Goal: Check status: Check status

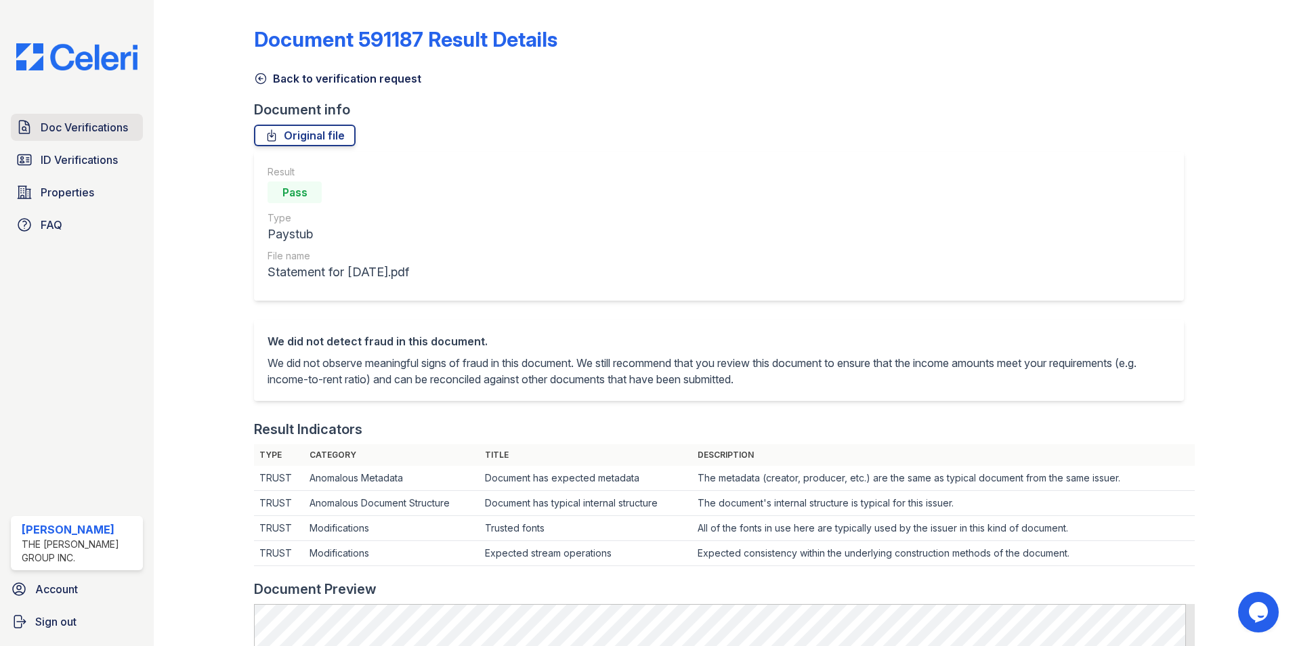
click at [103, 135] on span "Doc Verifications" at bounding box center [84, 127] width 87 height 16
click at [95, 159] on span "ID Verifications" at bounding box center [79, 160] width 77 height 16
click at [89, 194] on span "Properties" at bounding box center [68, 192] width 54 height 16
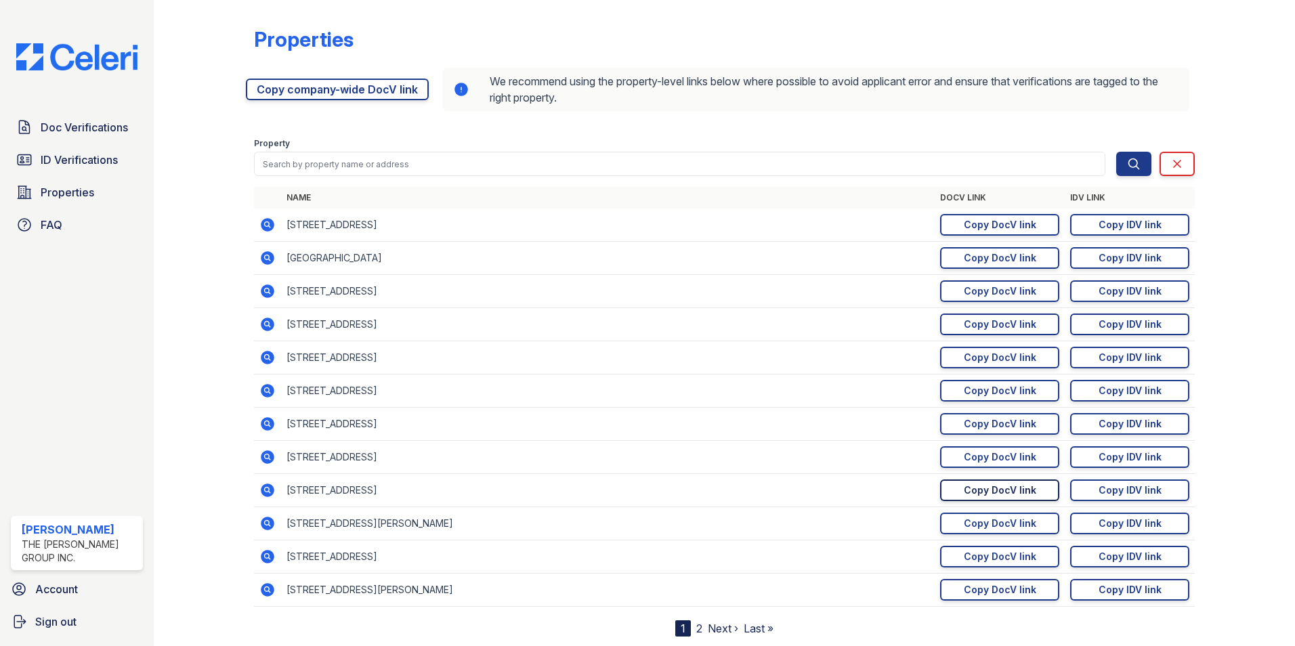
click at [948, 496] on link "Copy DocV link Copy link" at bounding box center [999, 491] width 119 height 22
click at [111, 131] on span "Doc Verifications" at bounding box center [84, 127] width 87 height 16
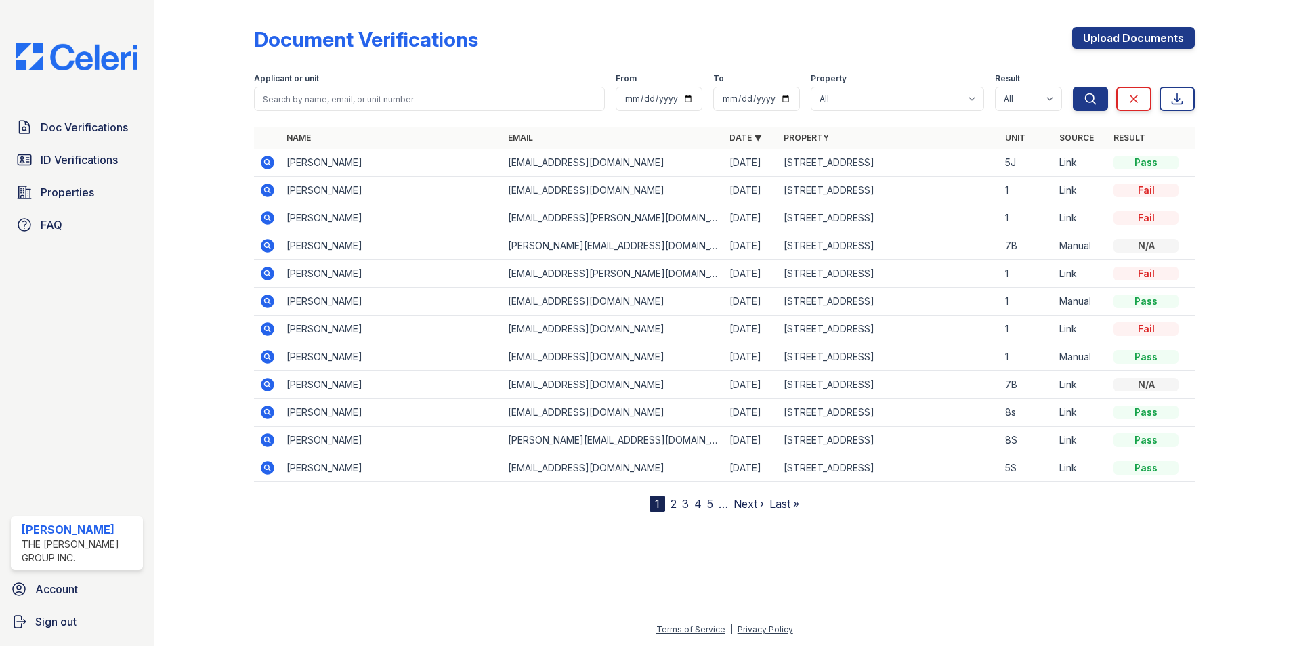
click at [266, 167] on icon at bounding box center [268, 163] width 14 height 14
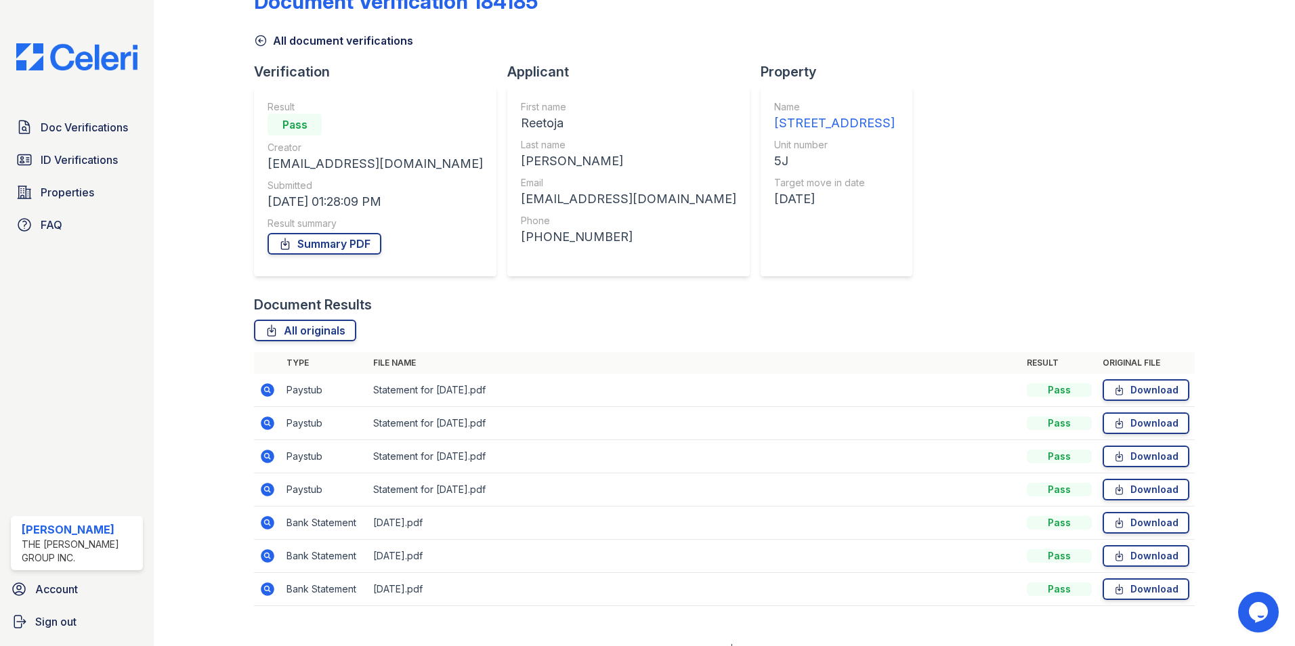
scroll to position [58, 0]
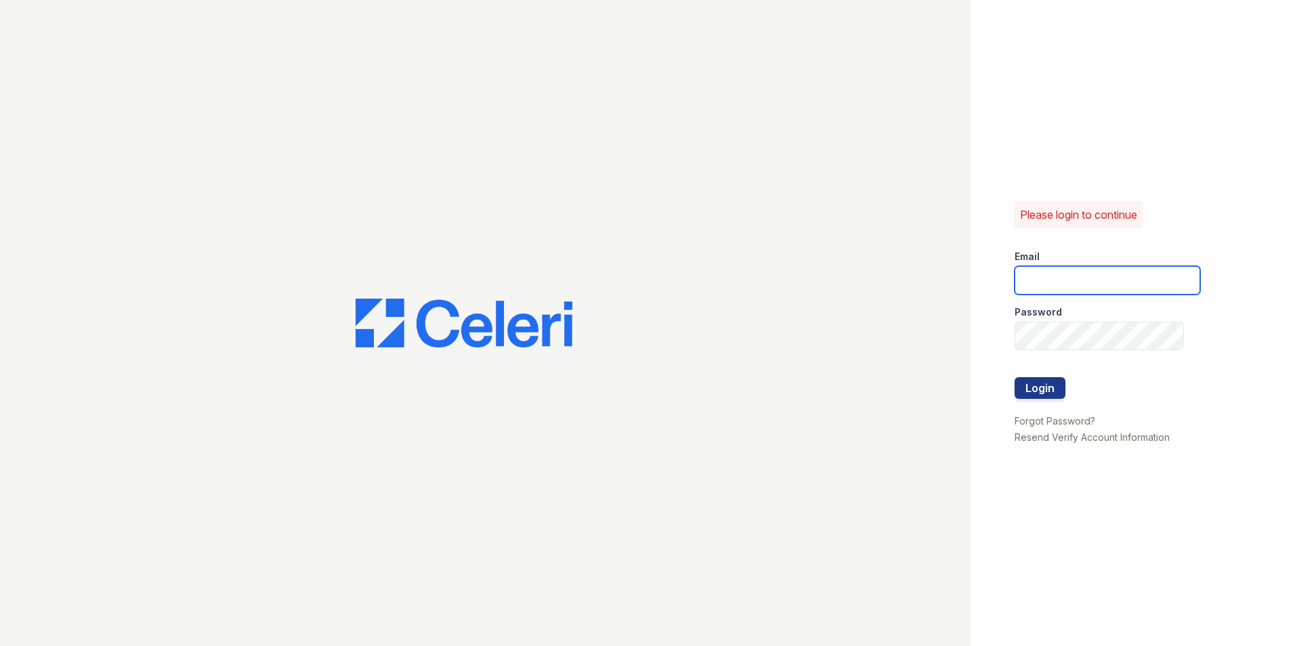
click at [1064, 287] on input "email" at bounding box center [1108, 280] width 186 height 28
type input "[EMAIL_ADDRESS][DOMAIN_NAME]"
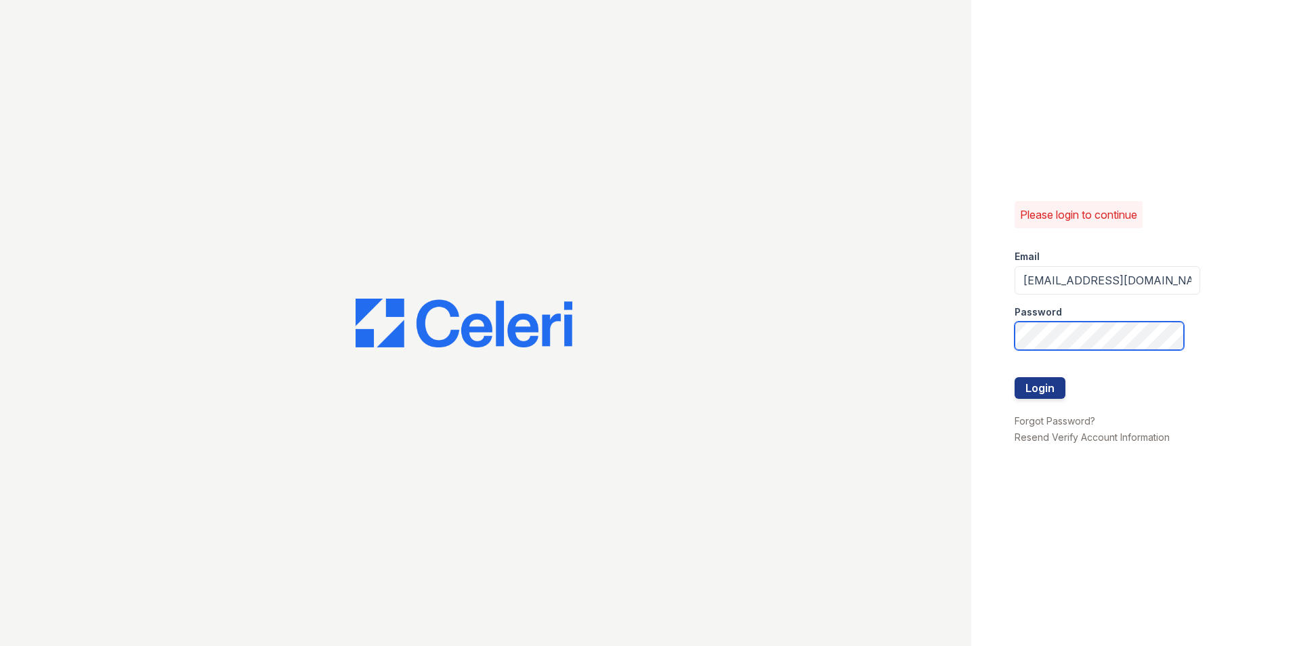
click at [1015, 377] on button "Login" at bounding box center [1040, 388] width 51 height 22
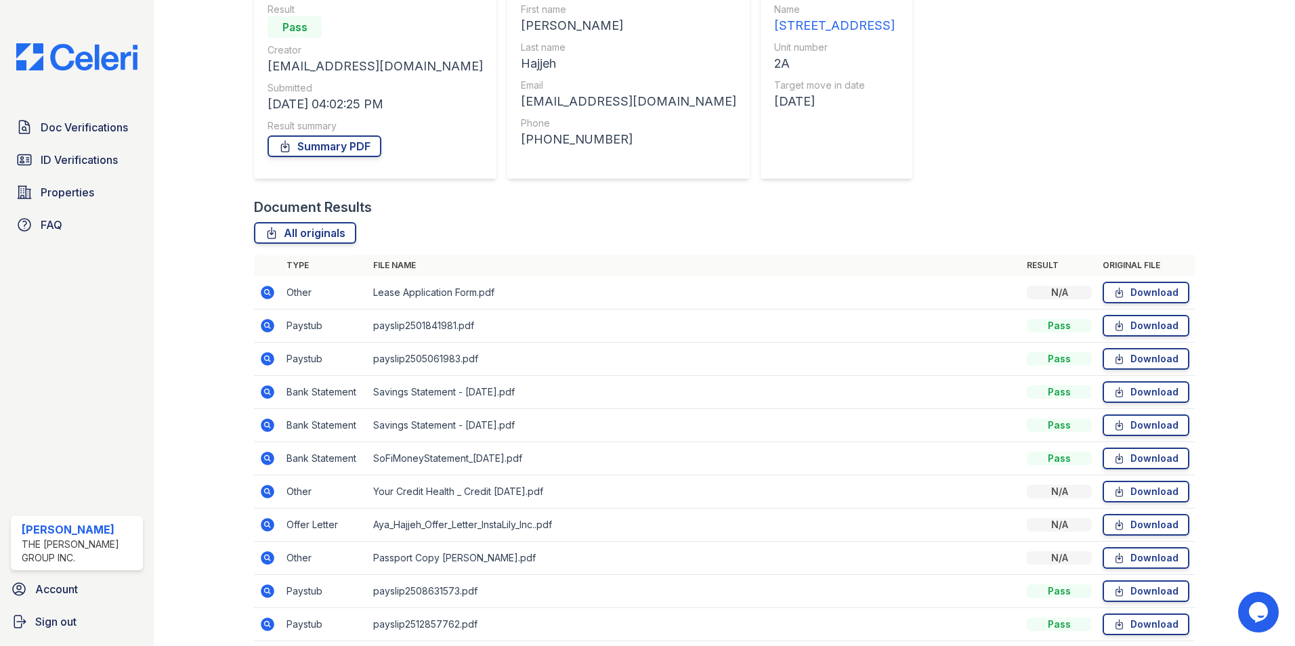
scroll to position [203, 0]
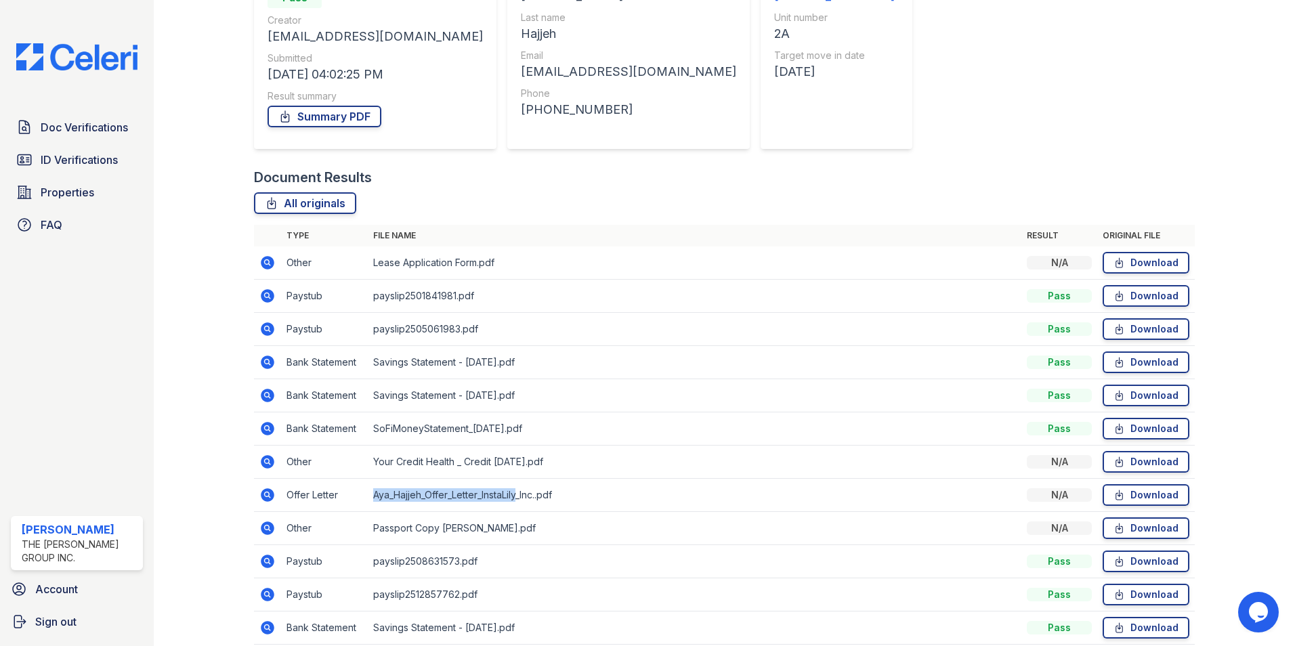
drag, startPoint x: 375, startPoint y: 491, endPoint x: 521, endPoint y: 500, distance: 145.9
click at [521, 500] on td "Aya_Hajjeh_Offer_Letter_InstaLily_Inc..pdf" at bounding box center [695, 495] width 654 height 33
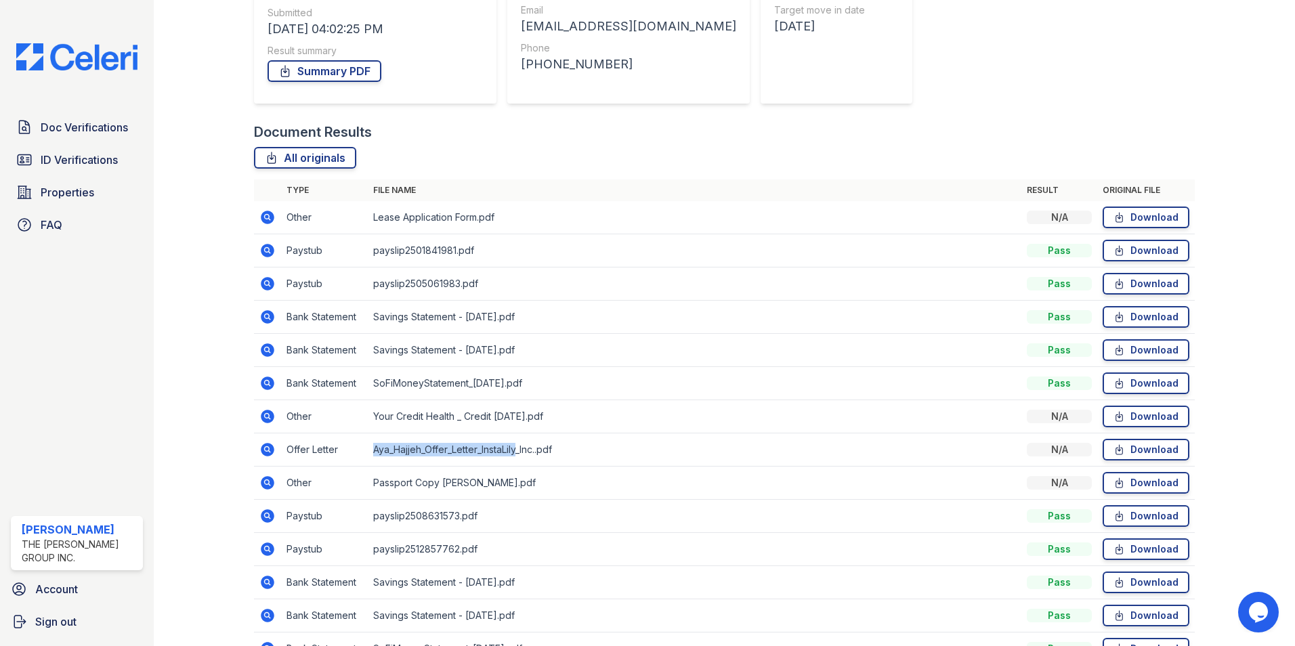
scroll to position [271, 0]
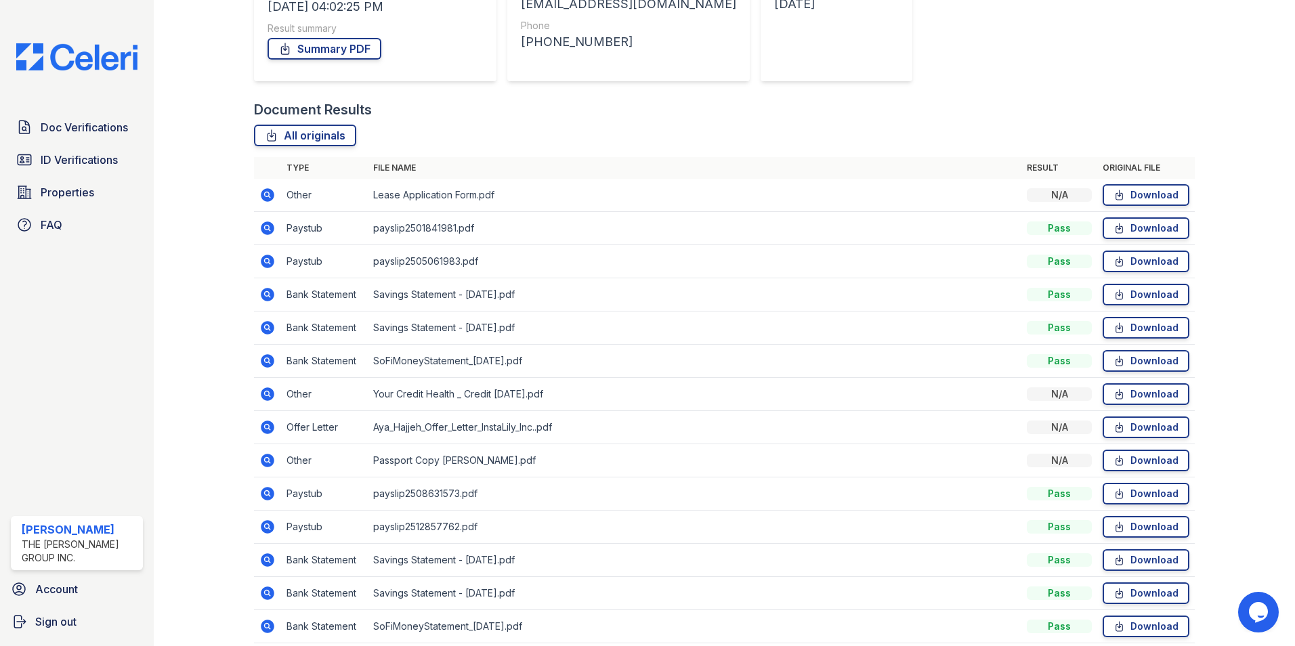
click at [419, 488] on td "payslip2508631573.pdf" at bounding box center [695, 494] width 654 height 33
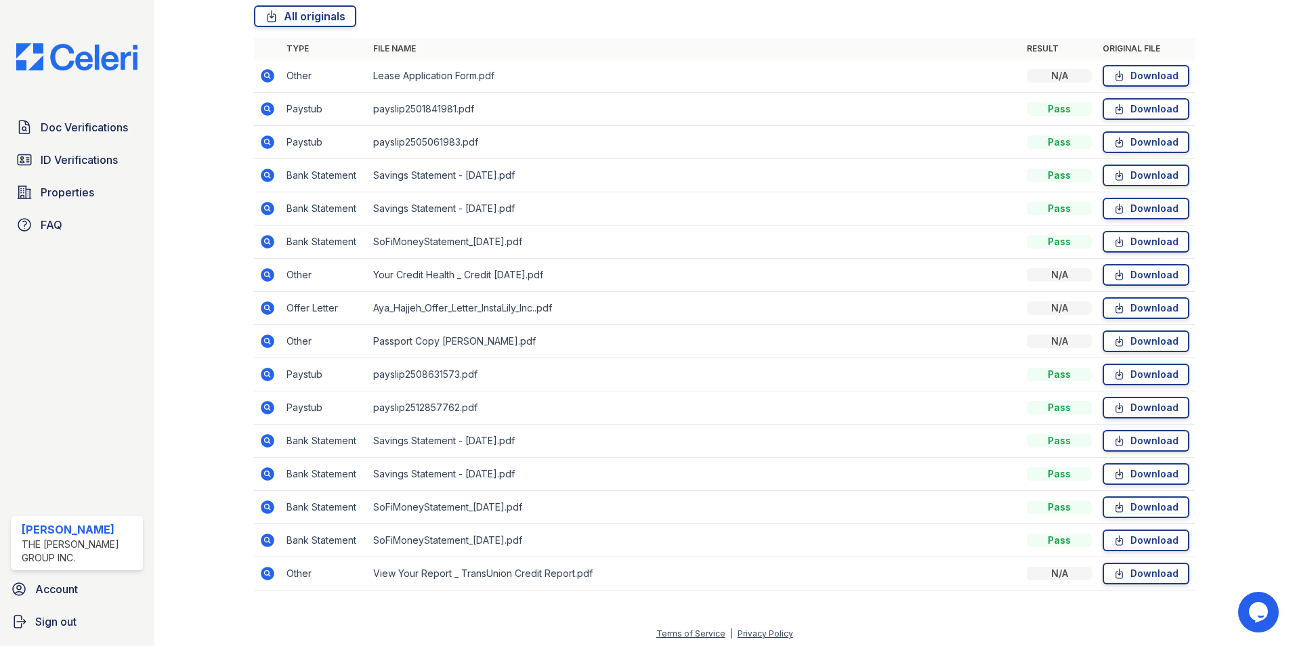
scroll to position [394, 0]
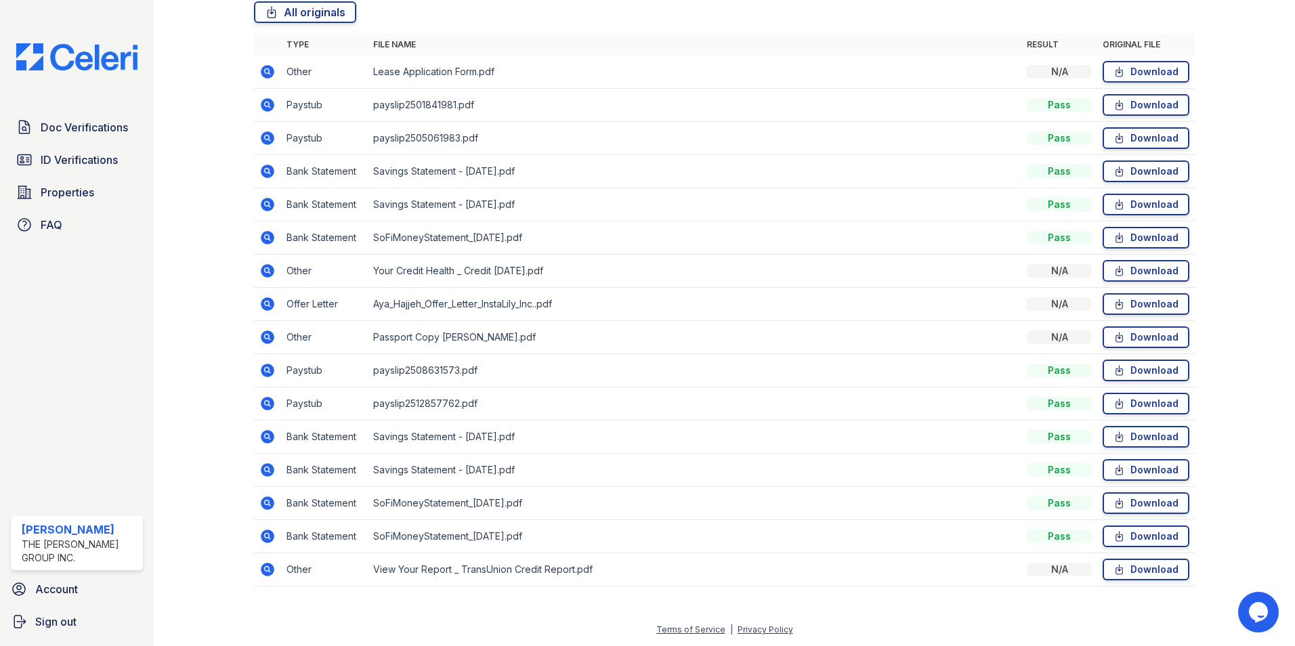
click at [266, 372] on icon at bounding box center [267, 370] width 16 height 16
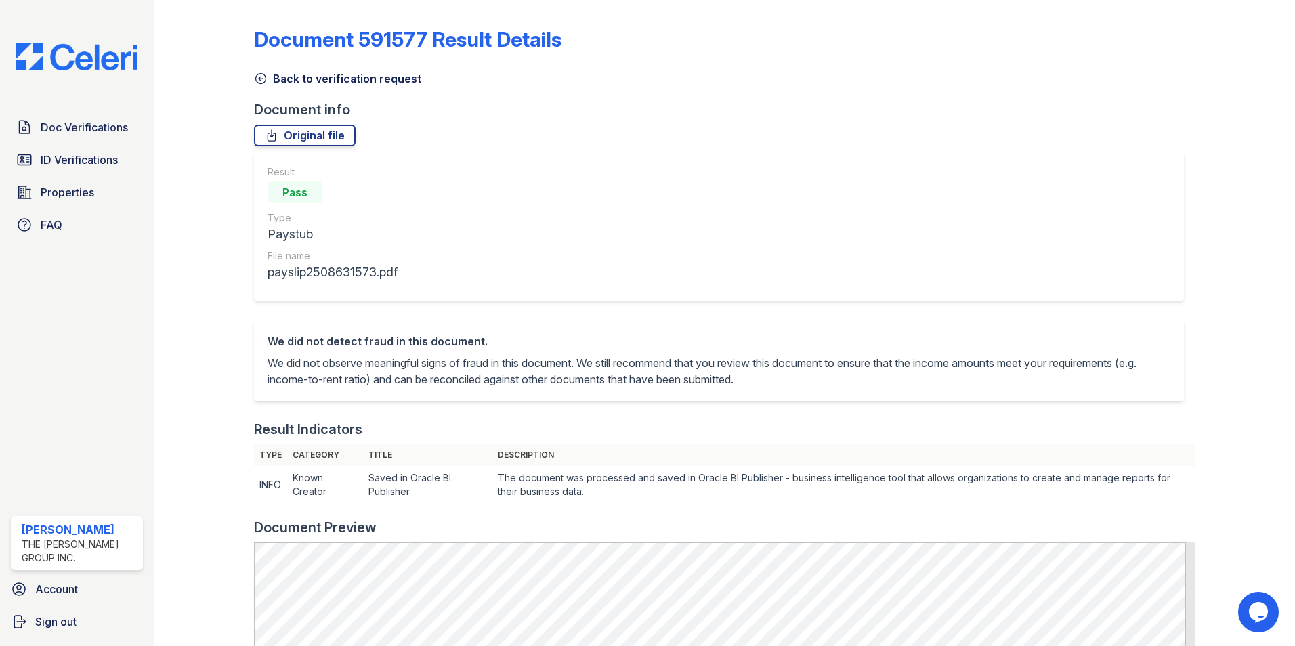
scroll to position [203, 0]
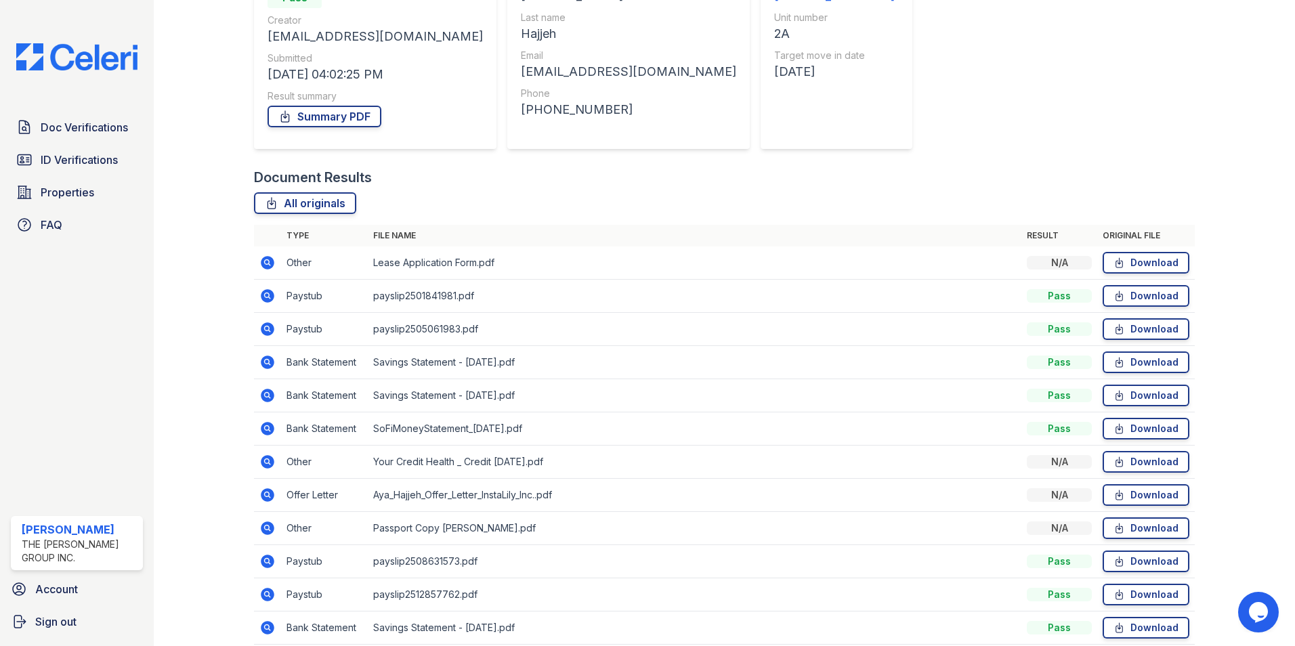
scroll to position [394, 0]
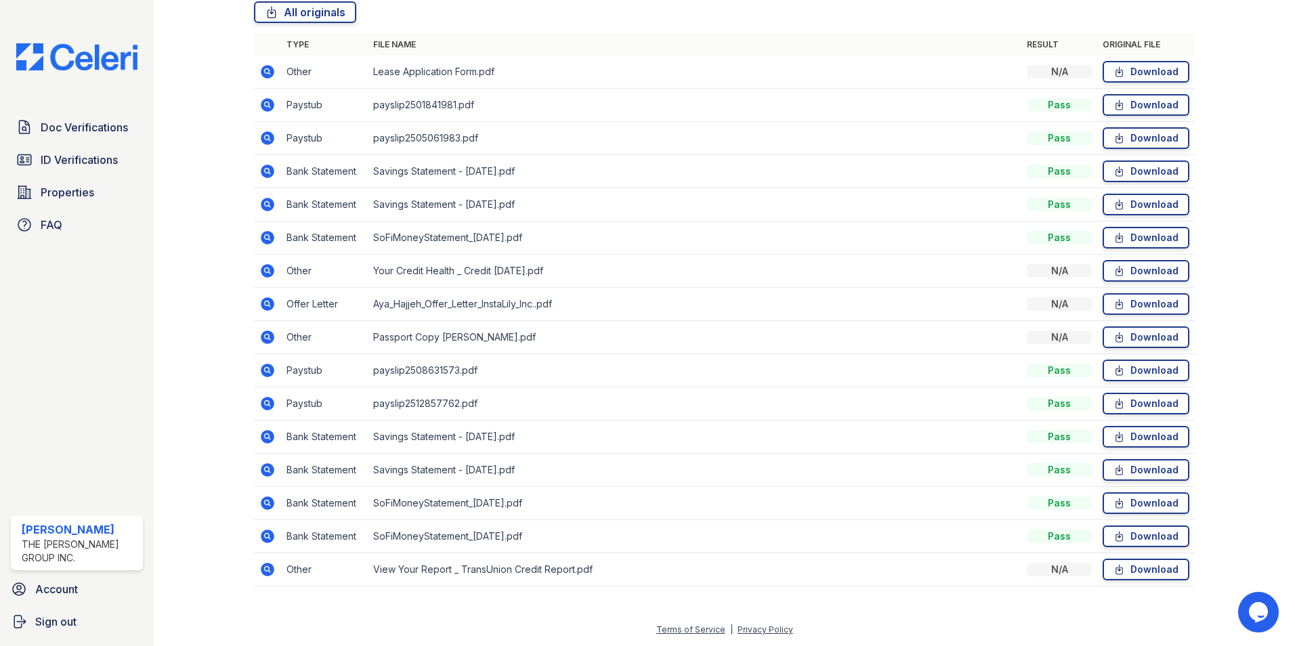
click at [266, 564] on icon at bounding box center [268, 570] width 14 height 14
click at [262, 532] on icon at bounding box center [267, 536] width 16 height 16
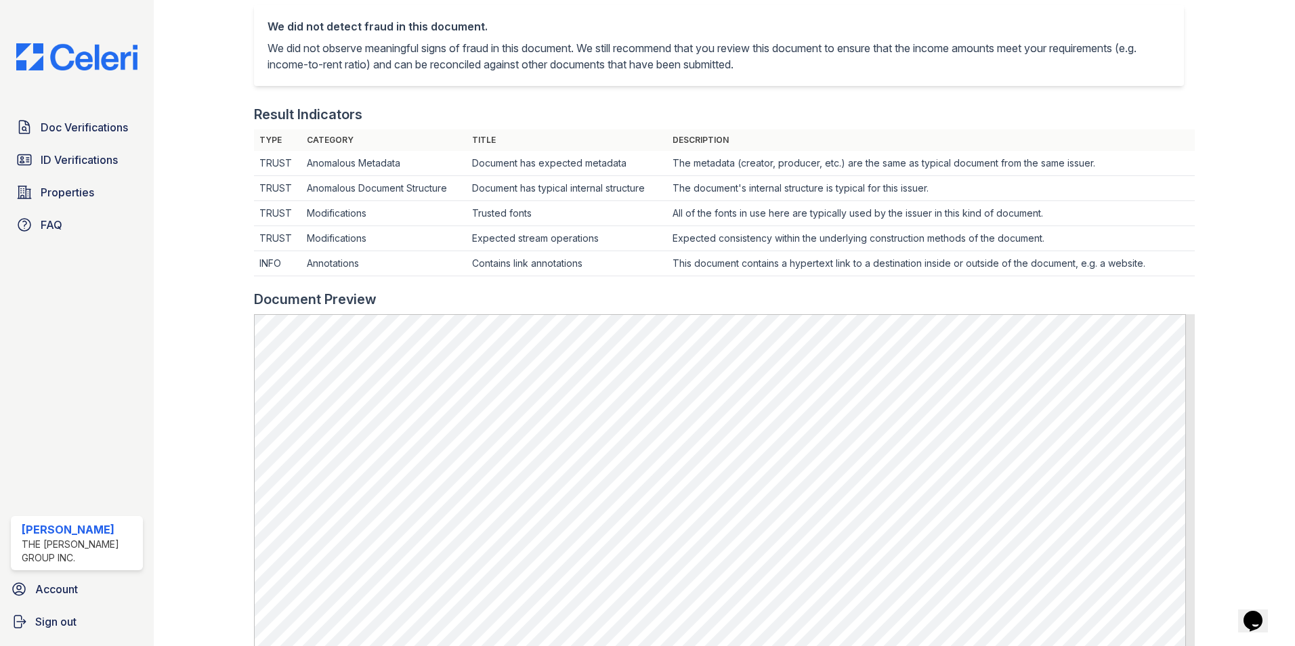
scroll to position [339, 0]
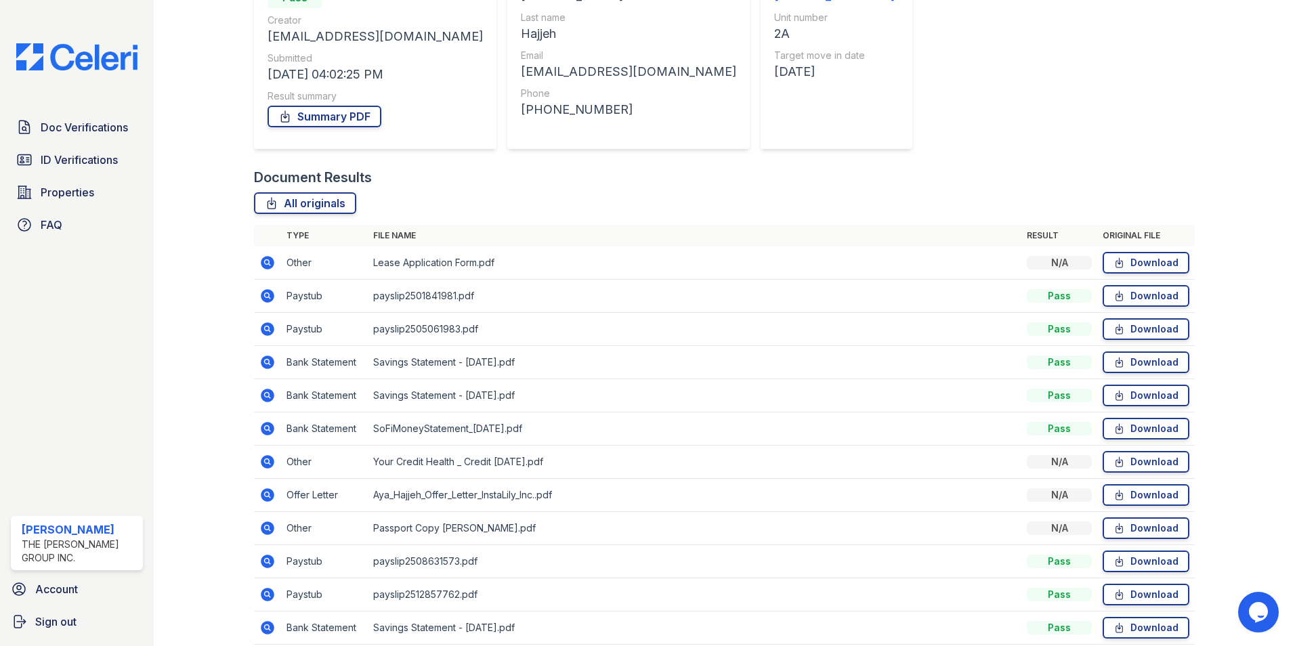
scroll to position [394, 0]
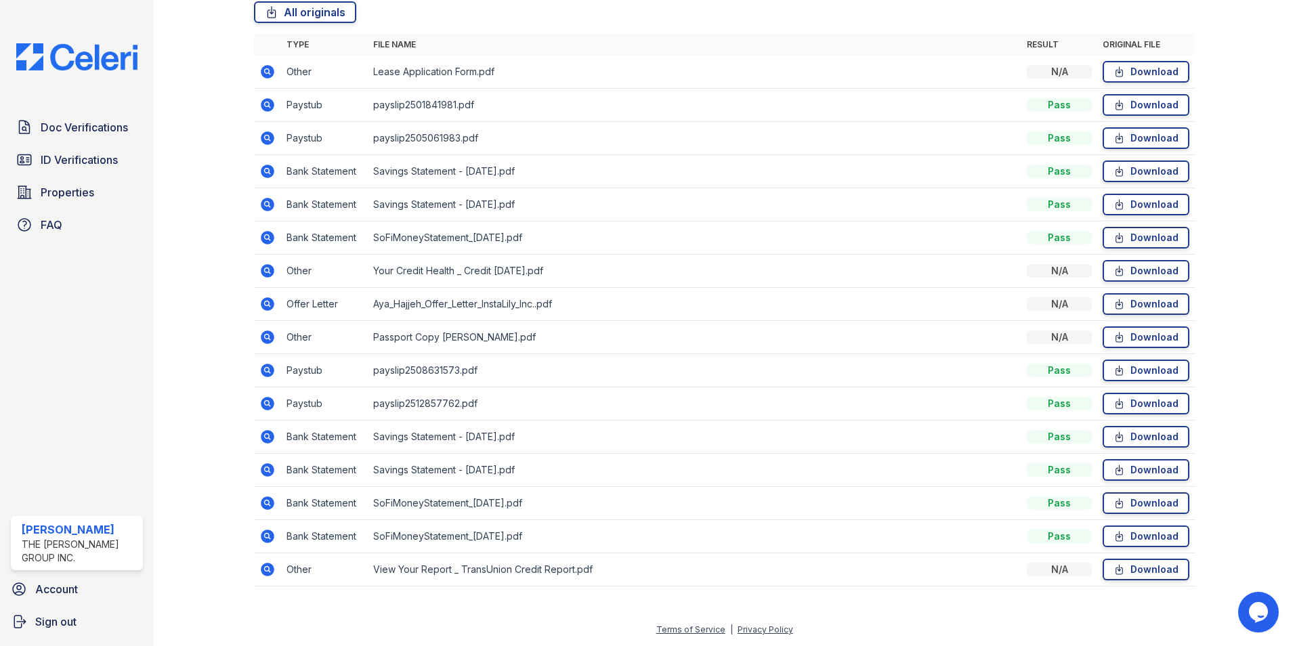
click at [272, 436] on icon at bounding box center [268, 437] width 14 height 14
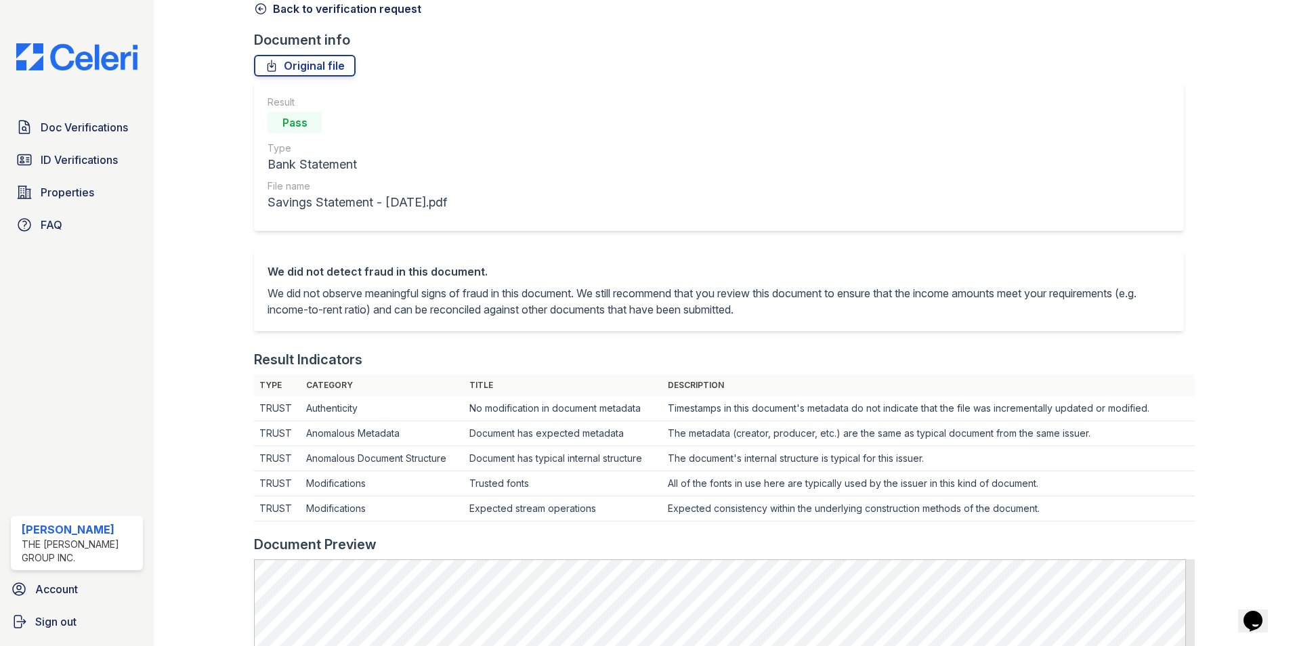
scroll to position [271, 0]
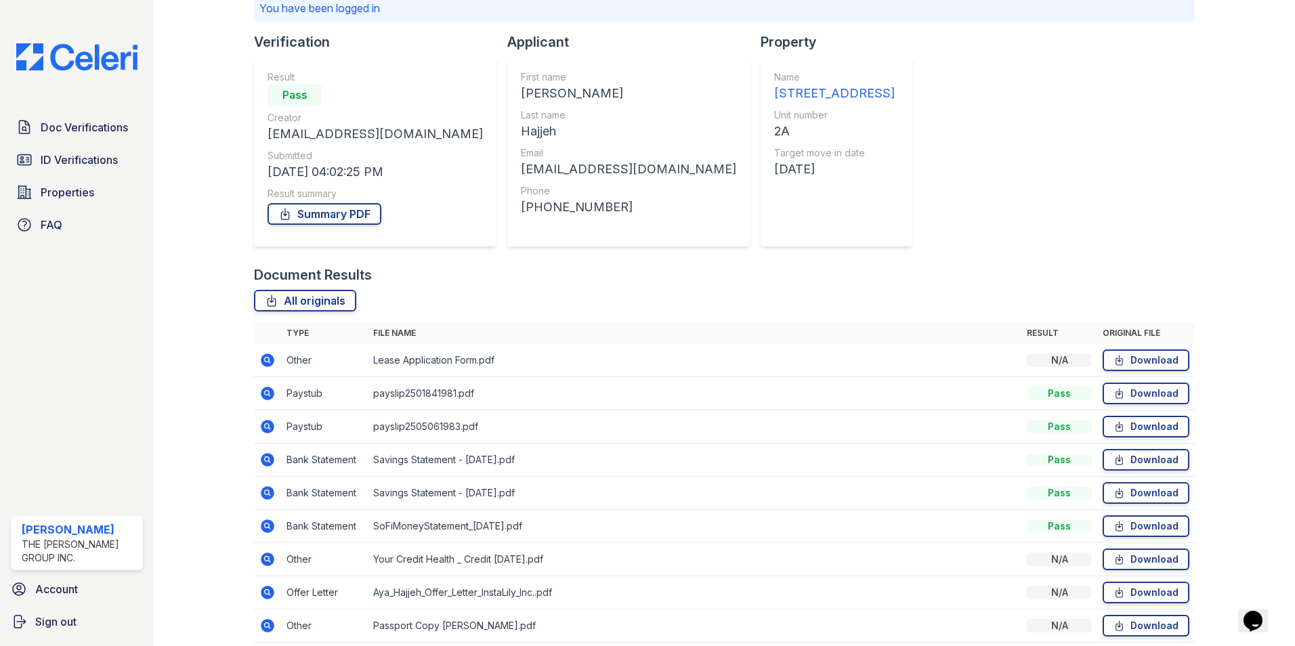
scroll to position [271, 0]
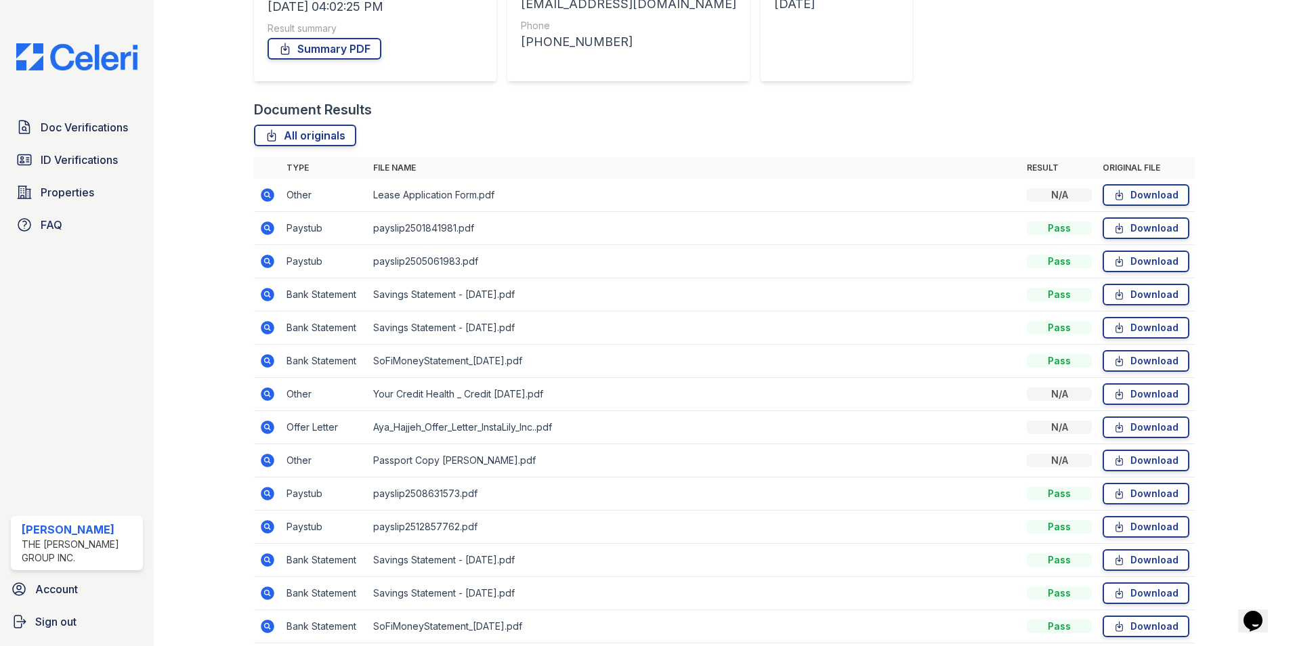
click at [267, 234] on icon at bounding box center [268, 229] width 14 height 14
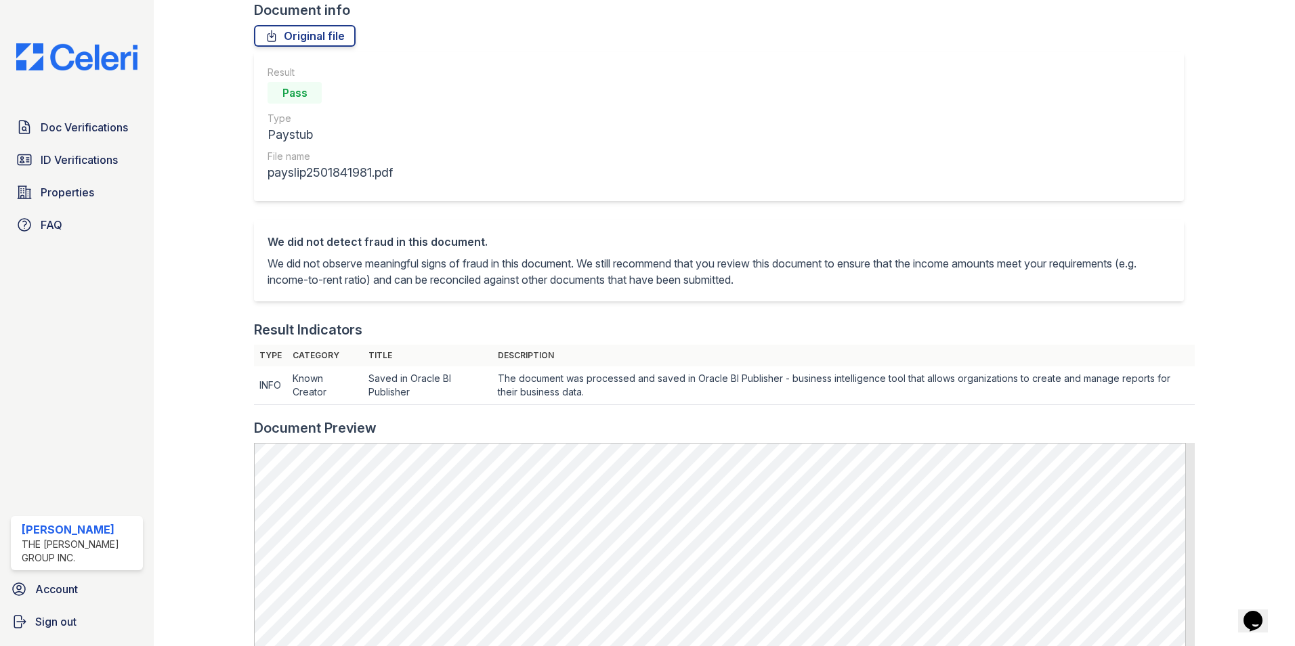
scroll to position [135, 0]
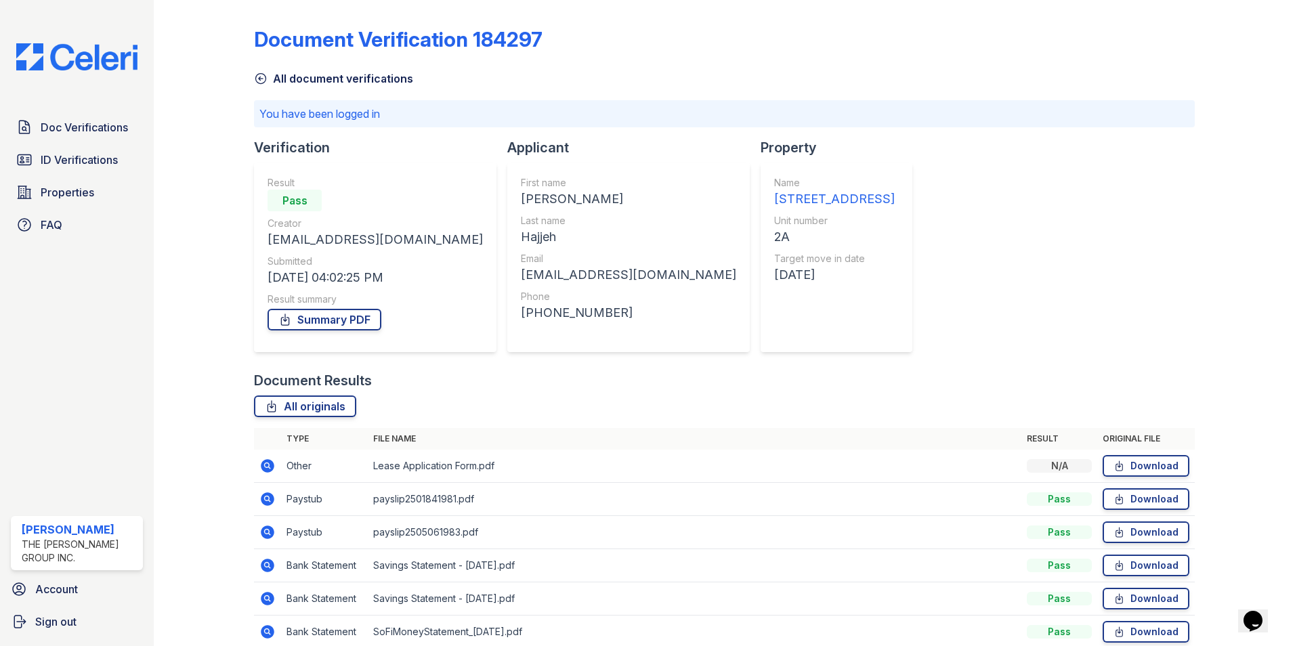
click at [268, 532] on icon at bounding box center [266, 531] width 3 height 3
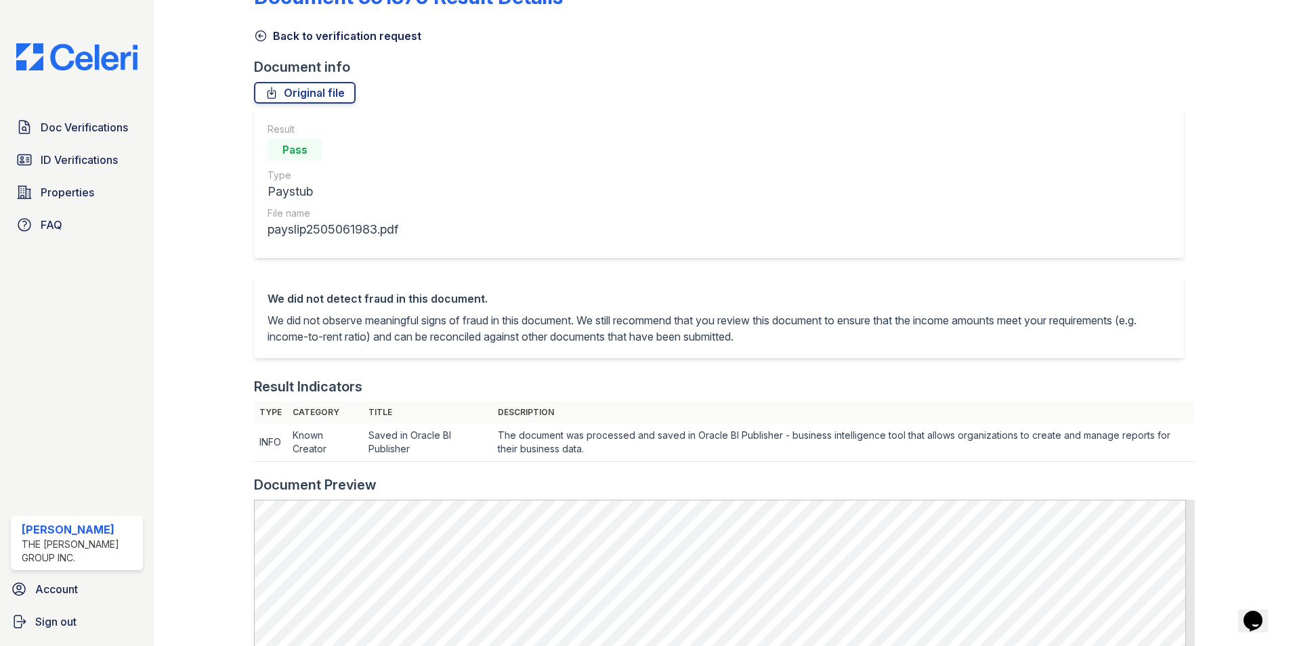
scroll to position [135, 0]
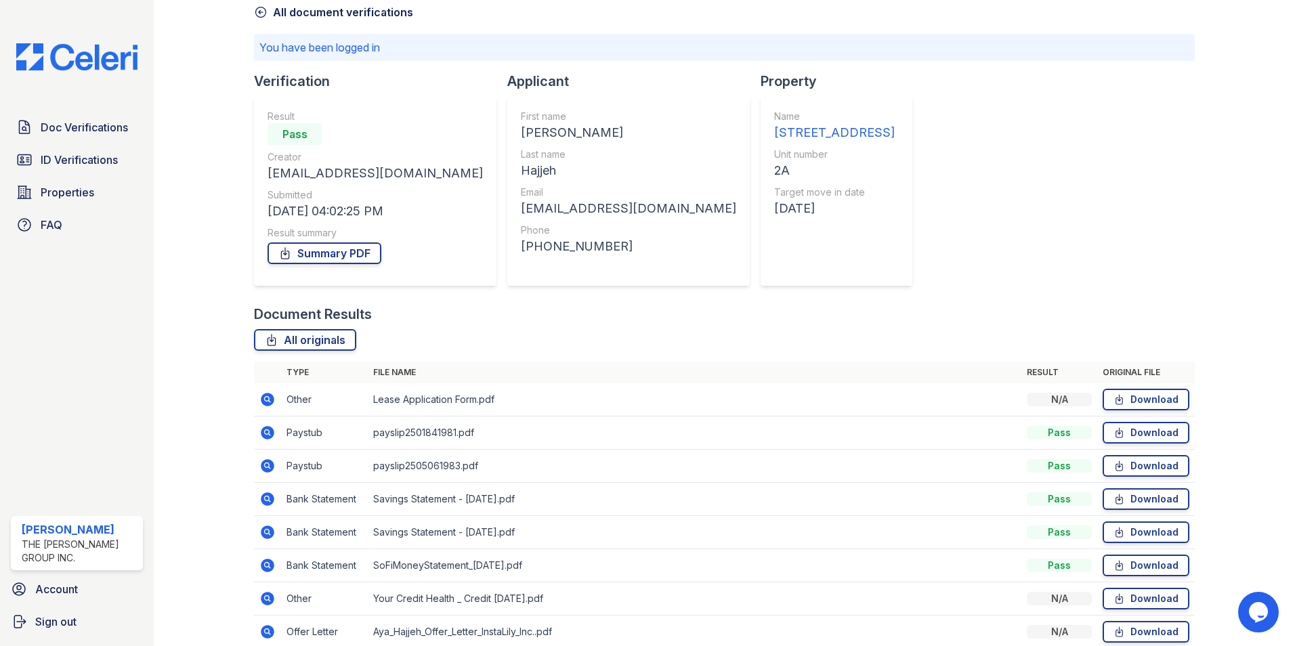
scroll to position [203, 0]
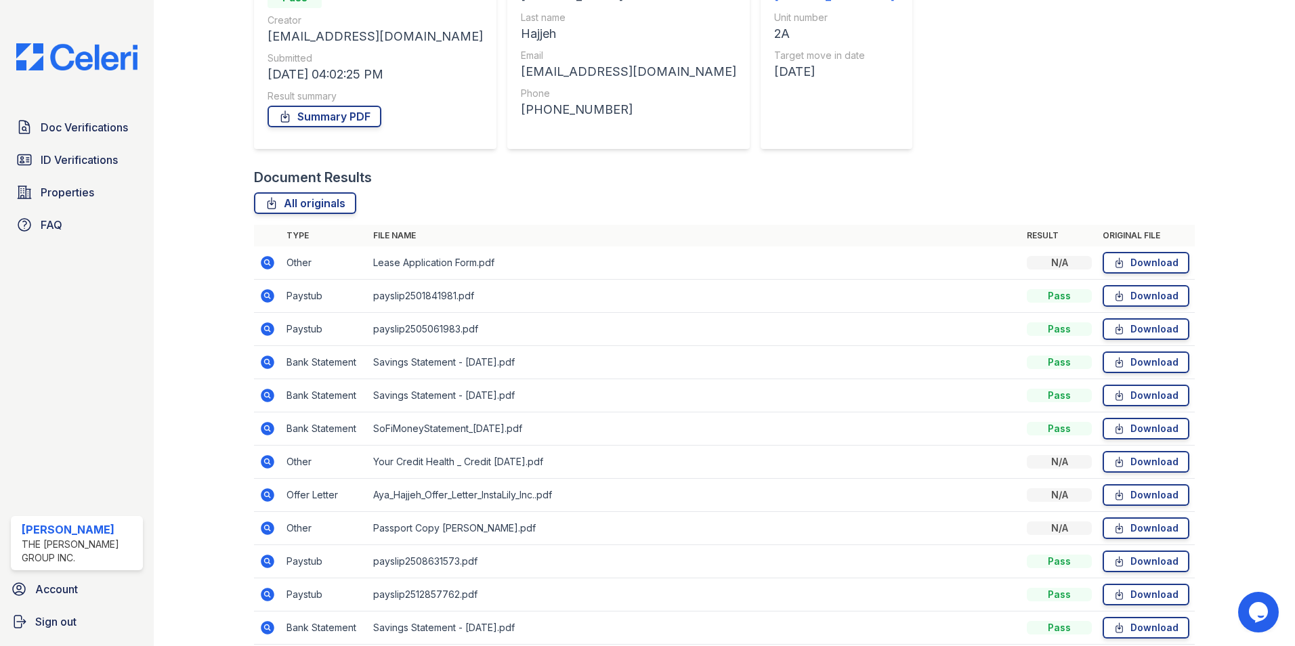
click at [266, 563] on icon at bounding box center [267, 561] width 16 height 16
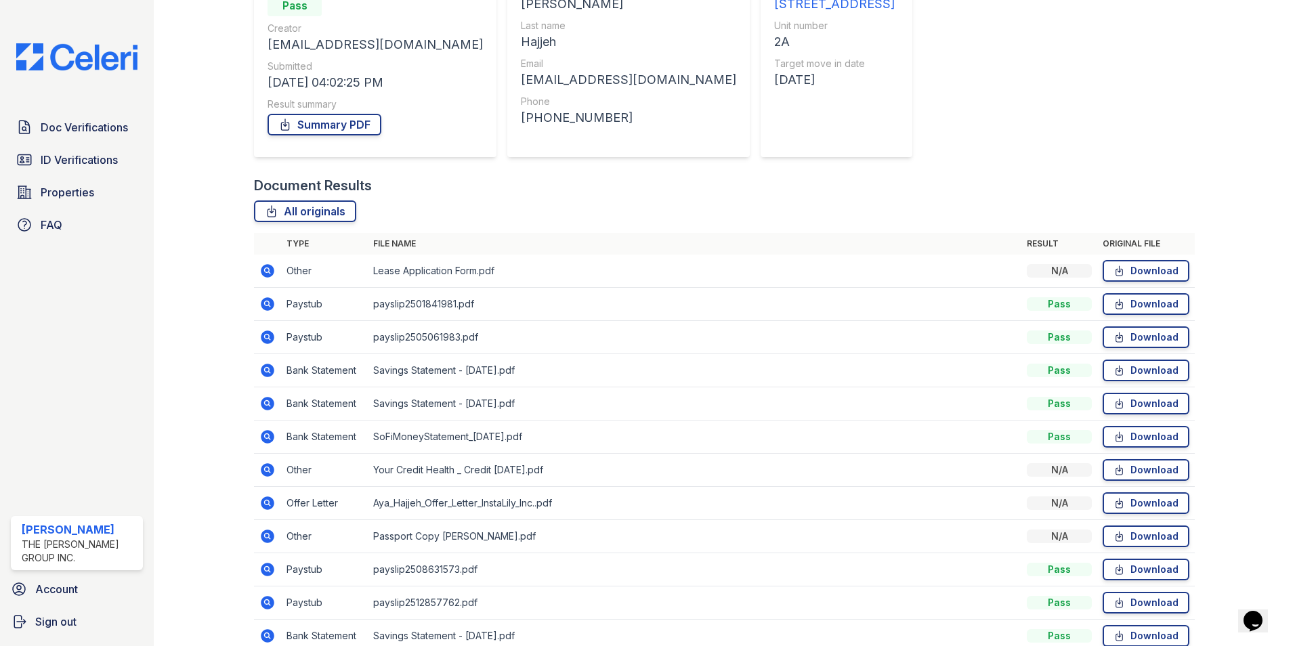
scroll to position [203, 0]
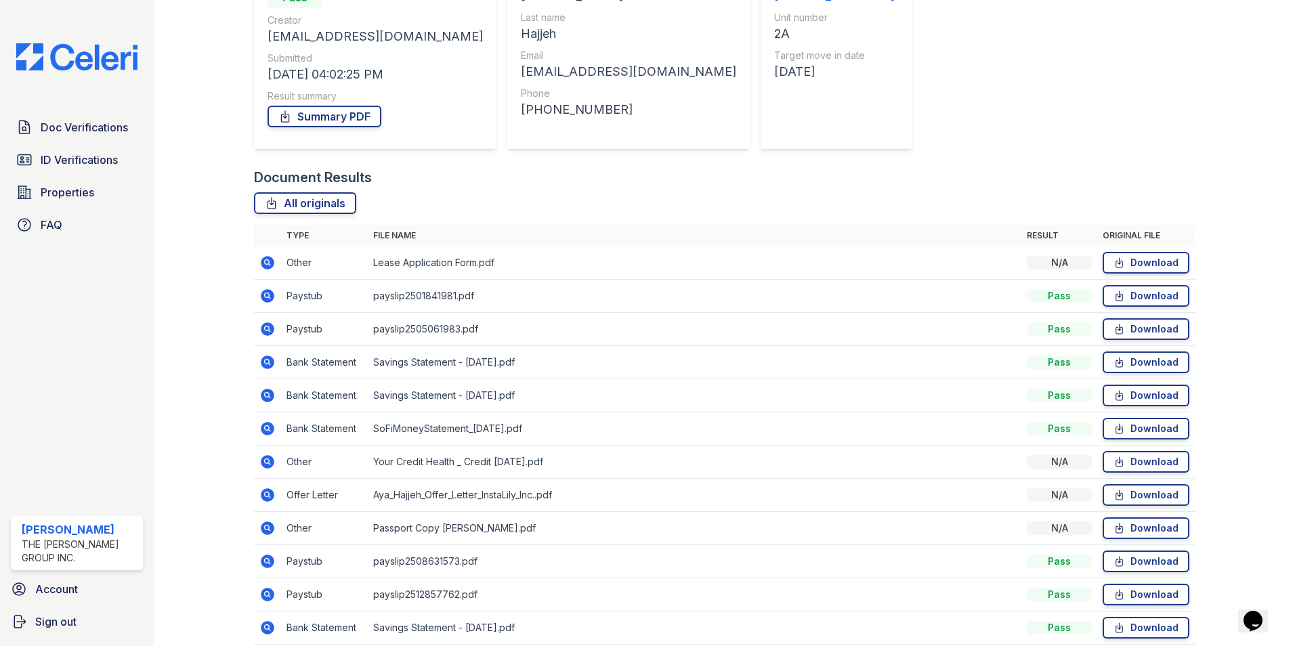
click at [270, 430] on icon at bounding box center [268, 429] width 14 height 14
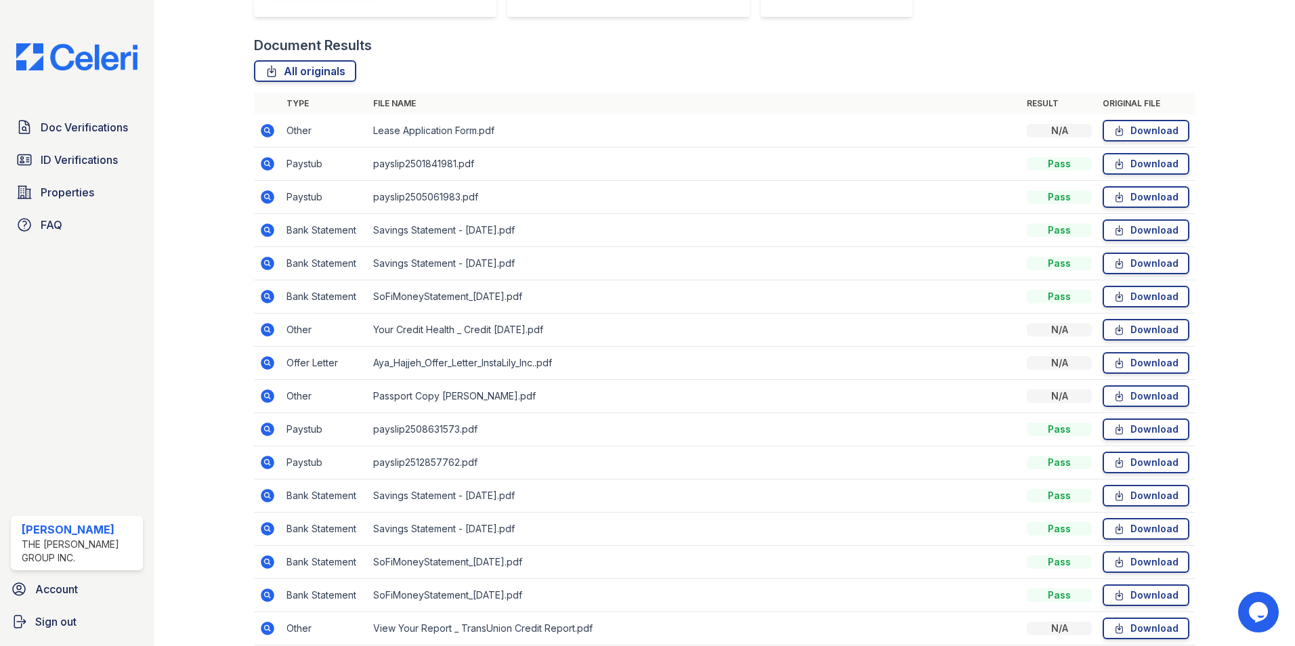
scroll to position [339, 0]
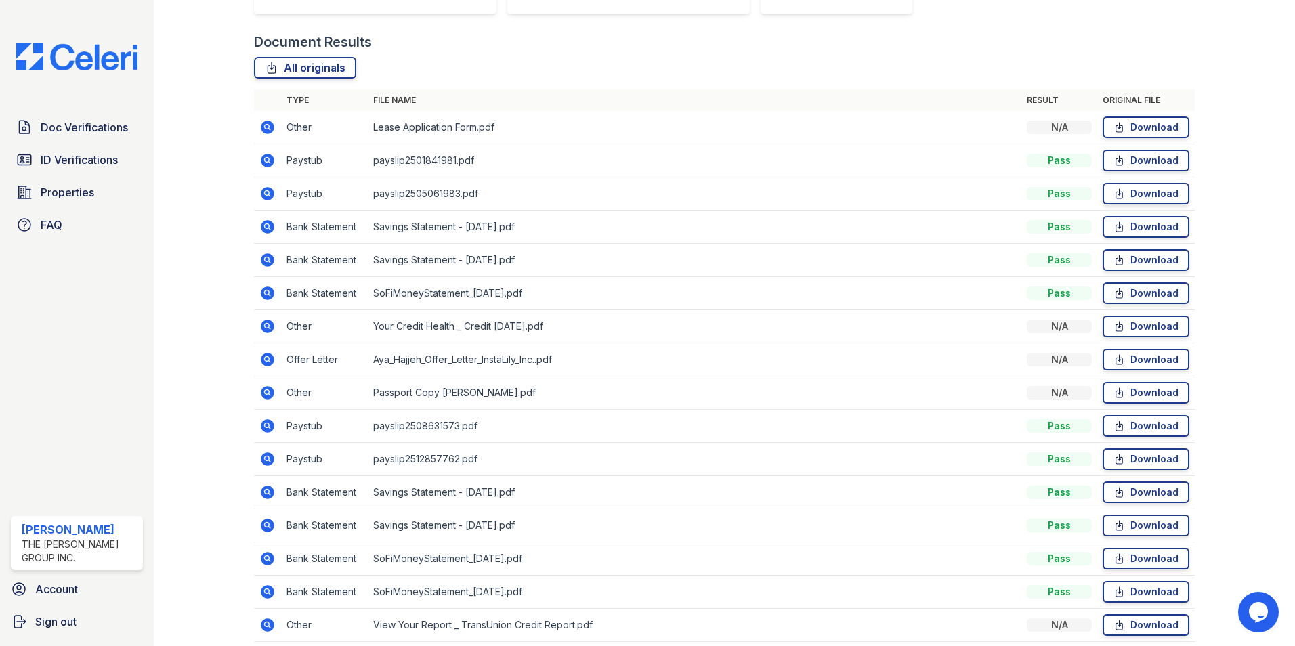
click at [266, 461] on icon at bounding box center [267, 459] width 16 height 16
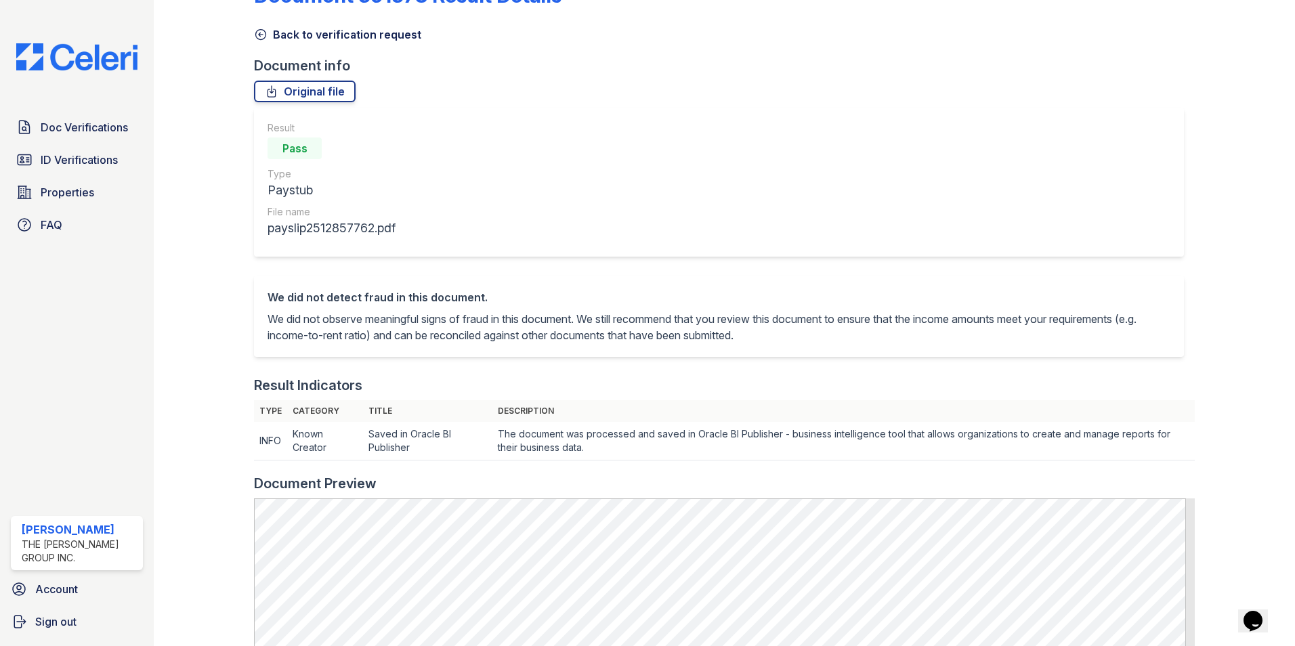
scroll to position [68, 0]
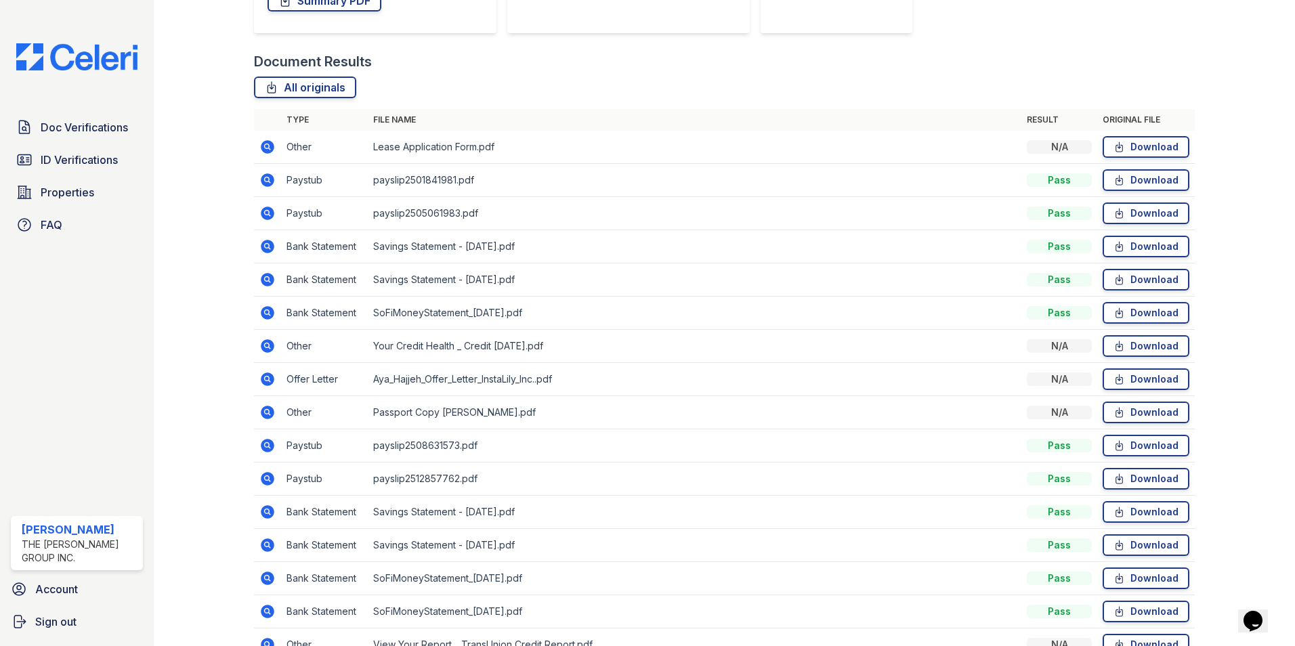
scroll to position [339, 0]
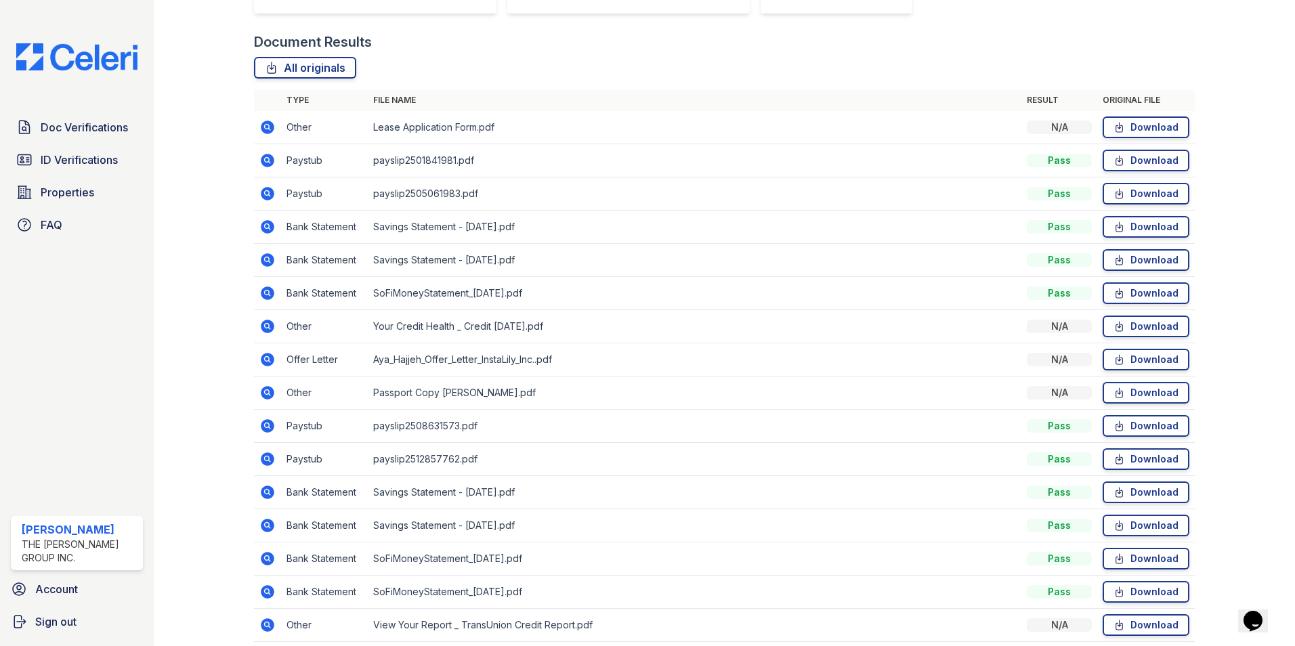
click at [263, 224] on icon at bounding box center [268, 227] width 14 height 14
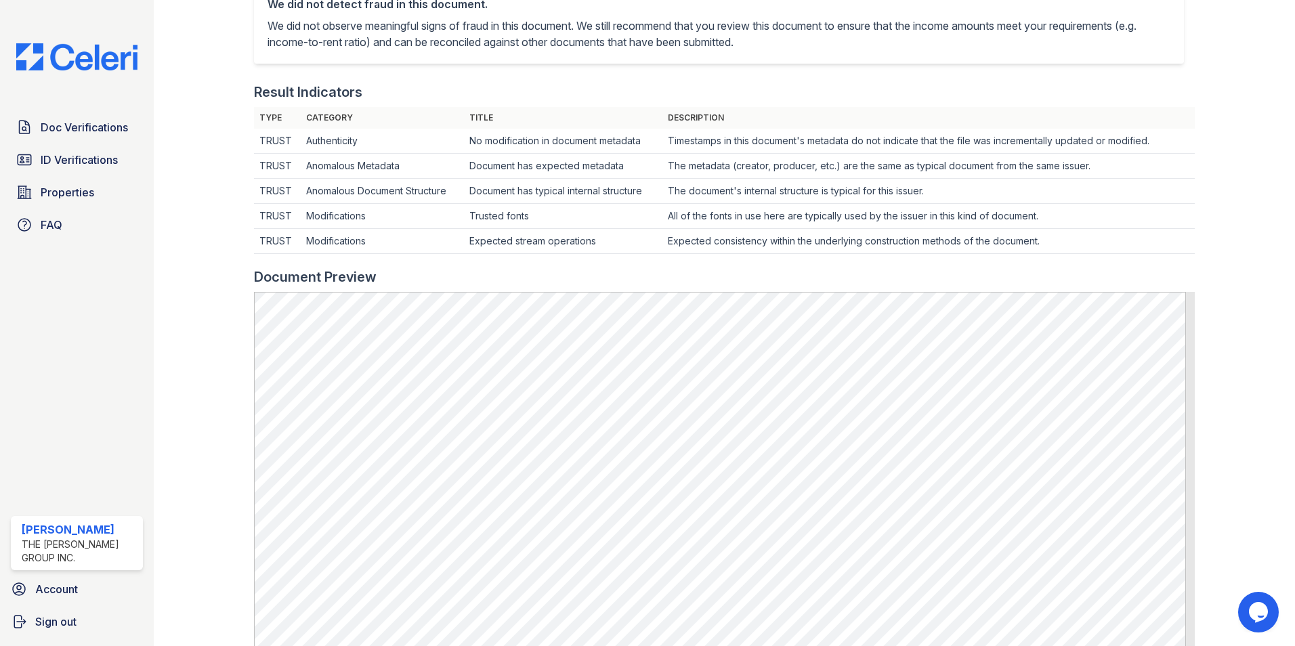
scroll to position [339, 0]
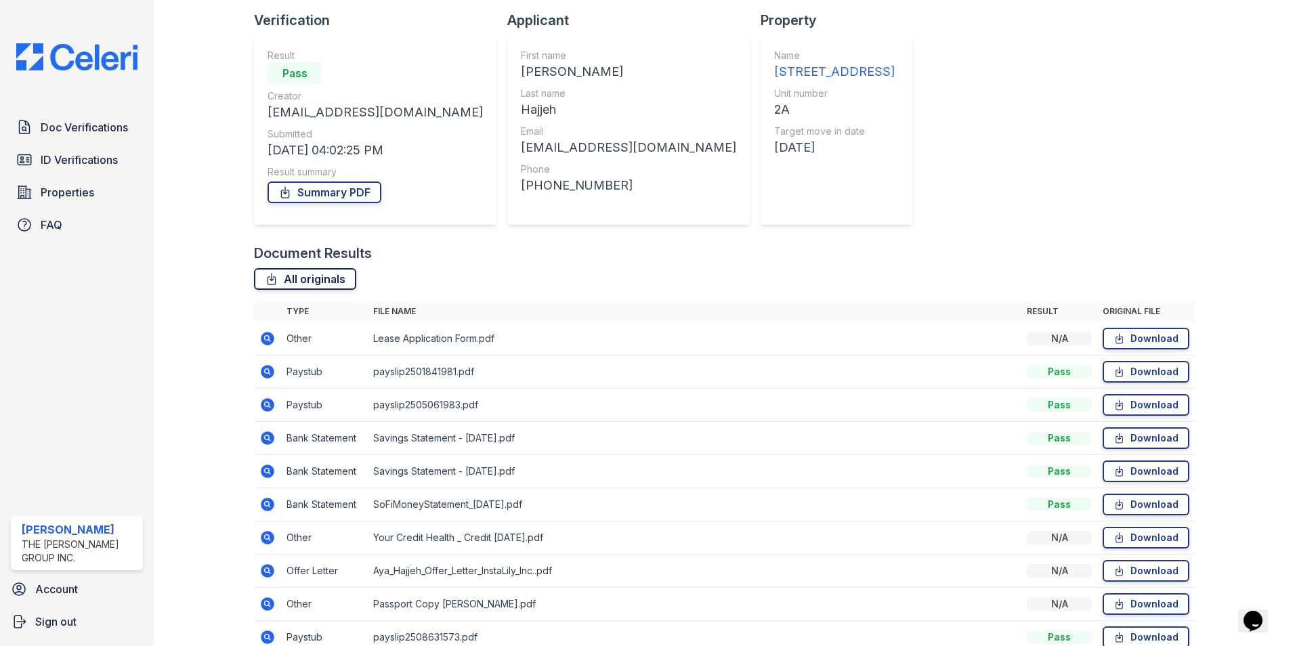
scroll to position [135, 0]
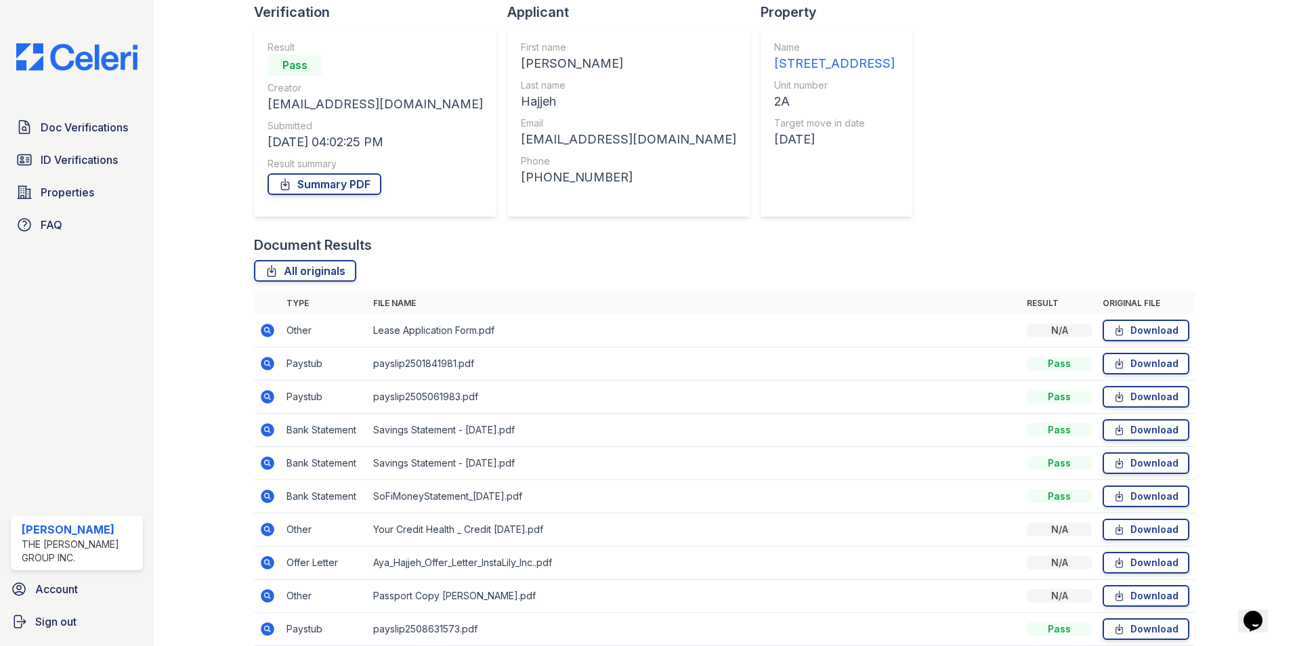
click at [268, 466] on icon at bounding box center [268, 464] width 14 height 14
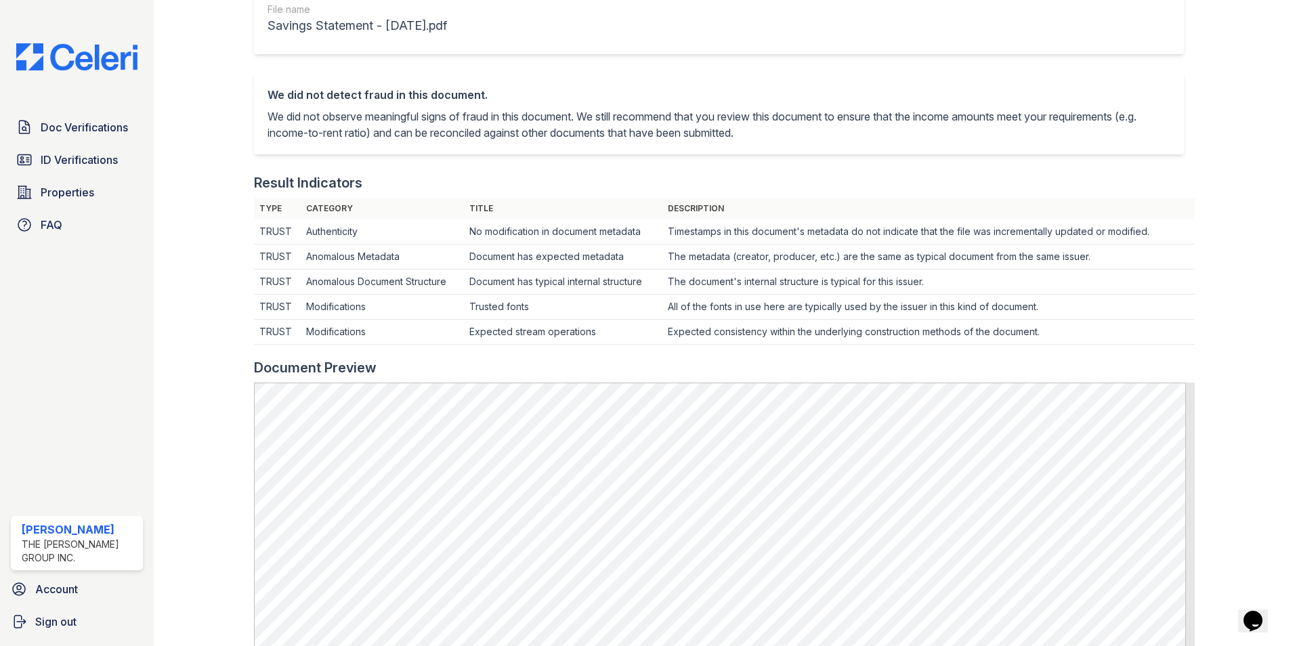
scroll to position [271, 0]
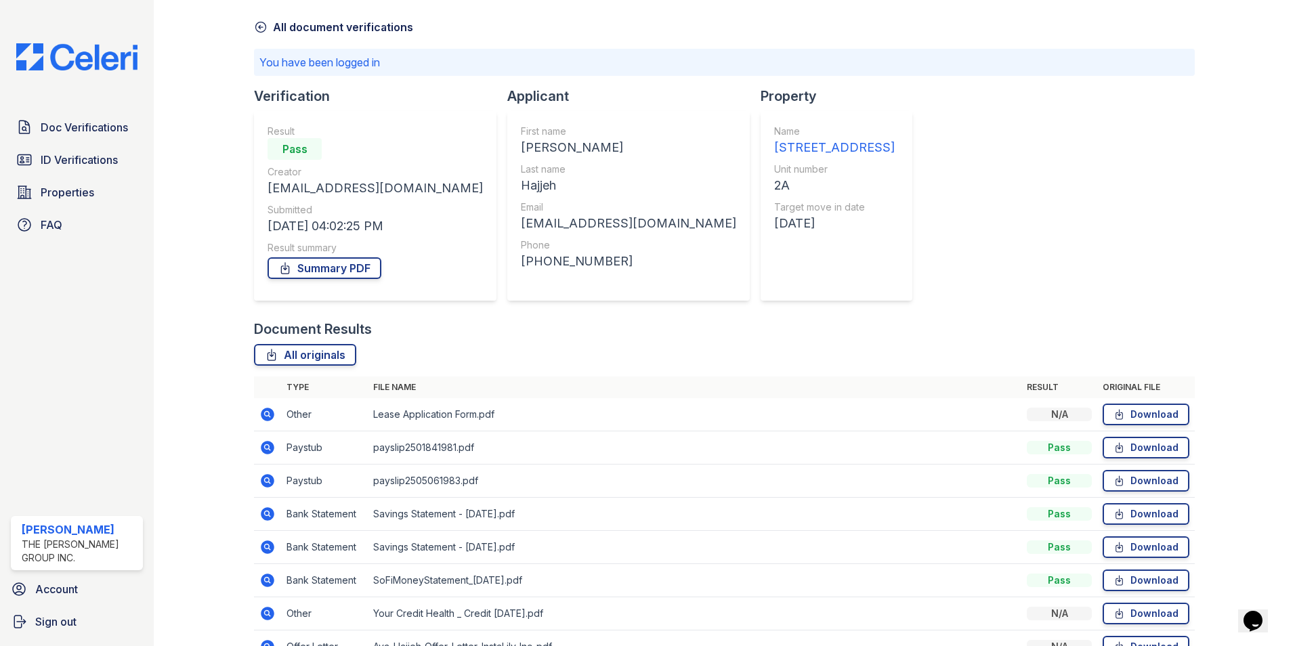
scroll to position [135, 0]
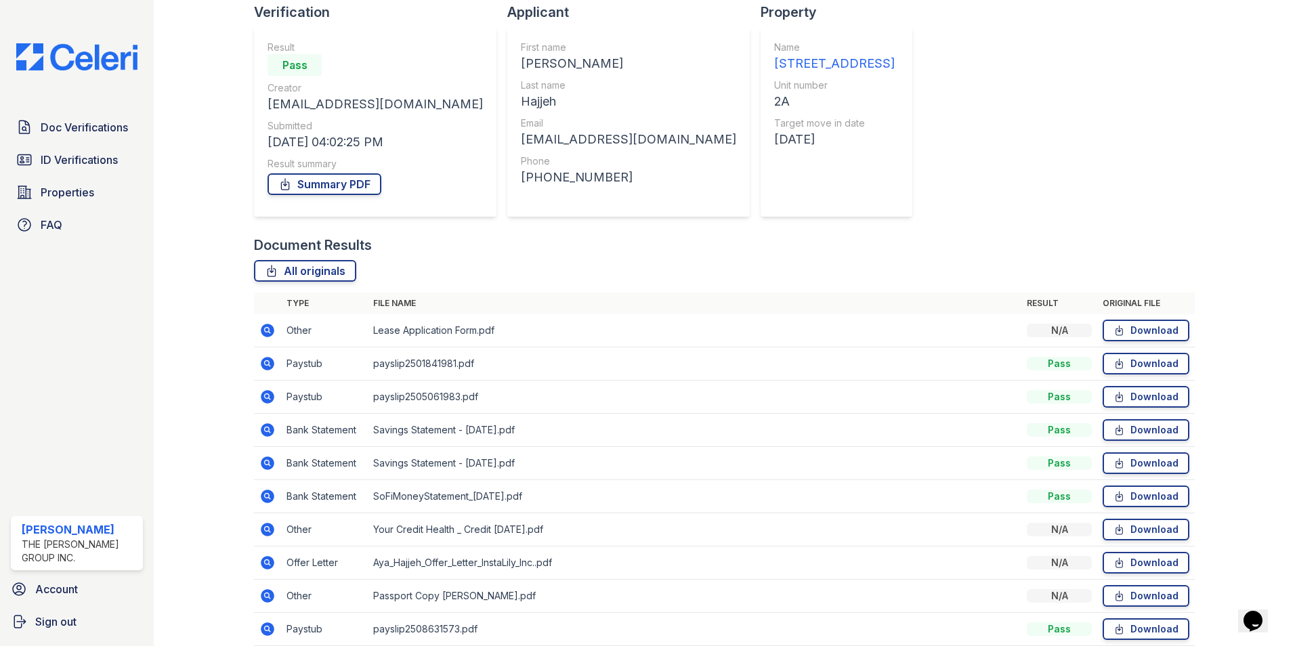
click at [273, 495] on icon at bounding box center [268, 497] width 14 height 14
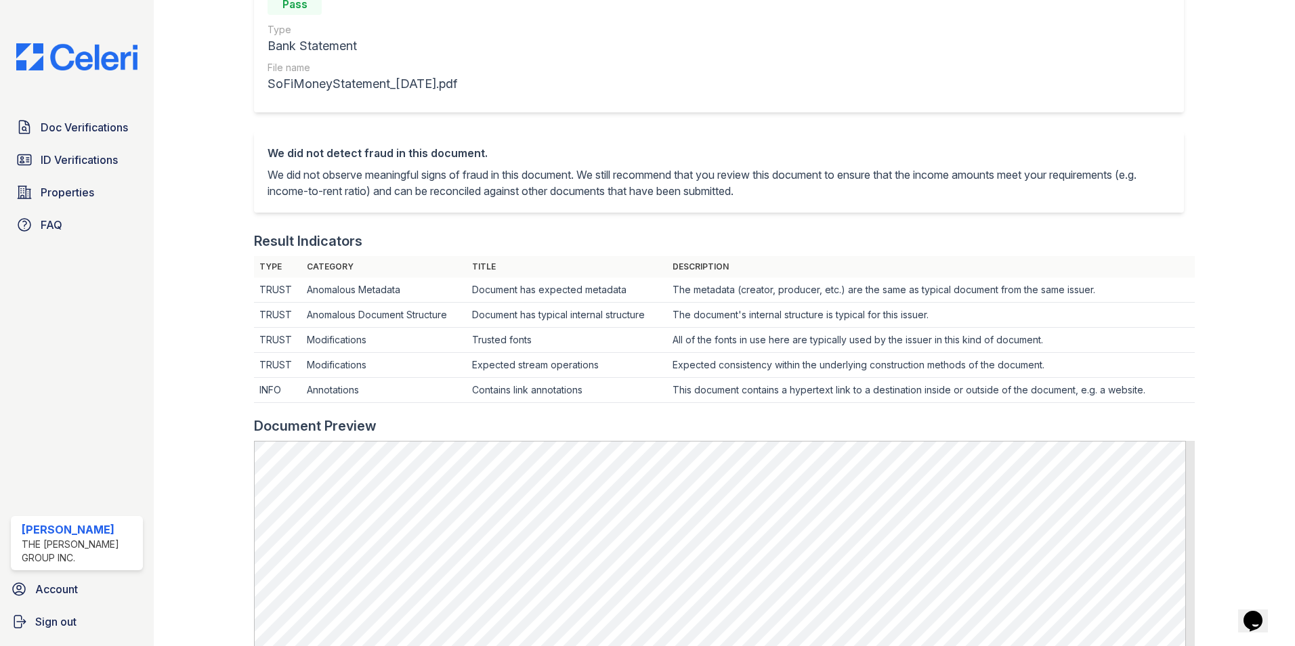
scroll to position [203, 0]
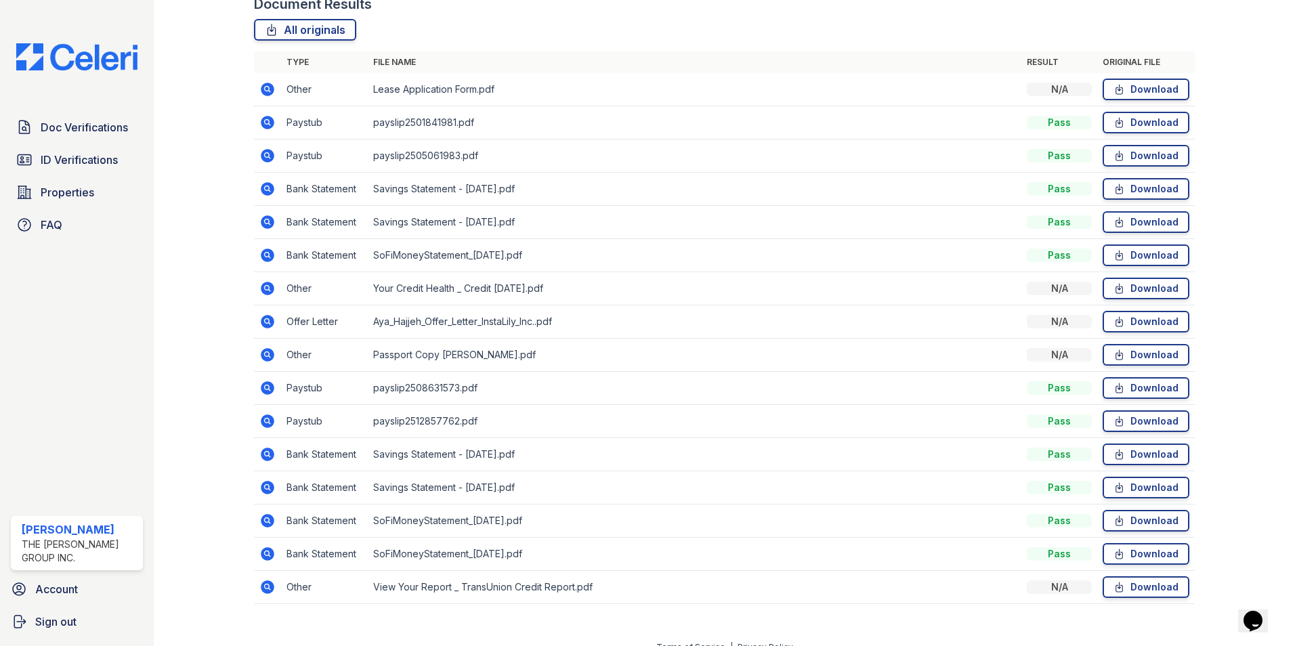
scroll to position [394, 0]
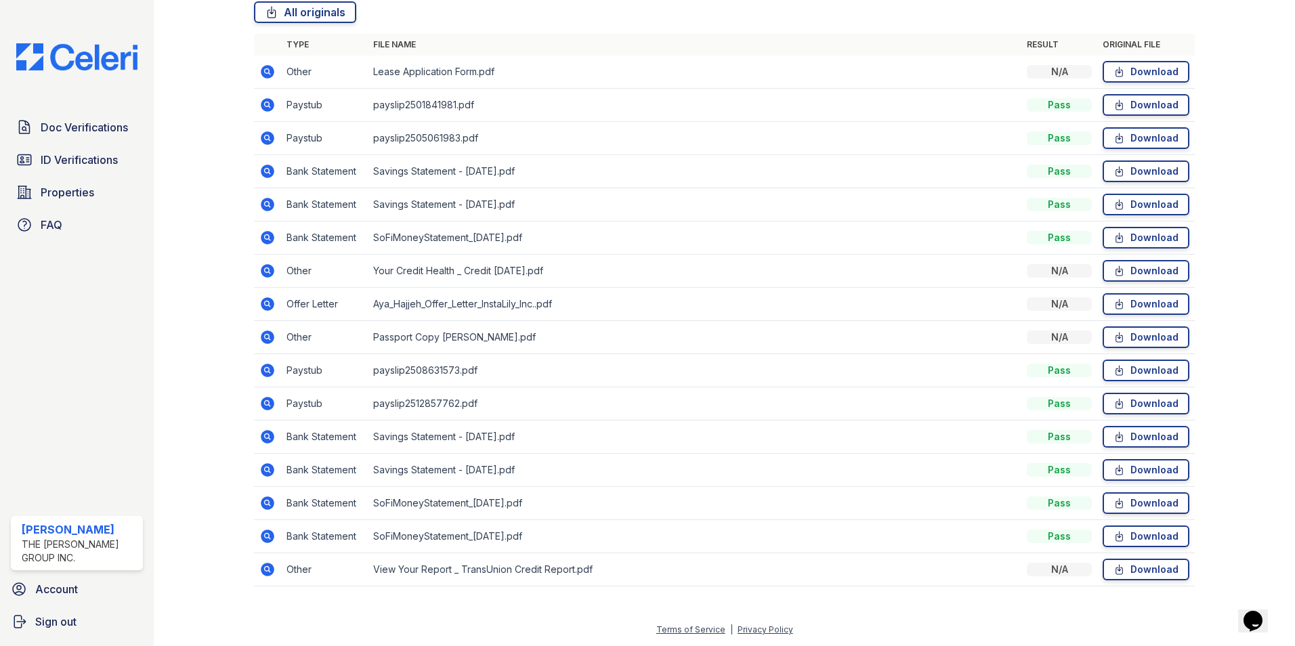
click at [267, 436] on icon at bounding box center [266, 435] width 3 height 3
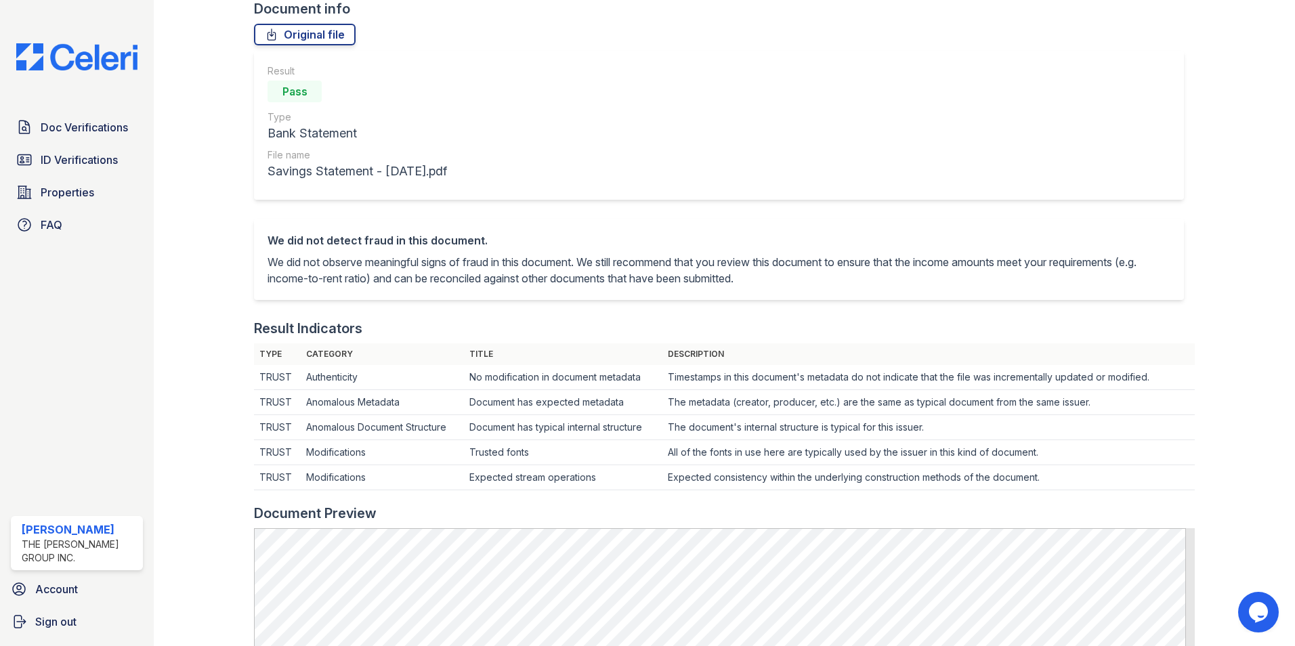
scroll to position [203, 0]
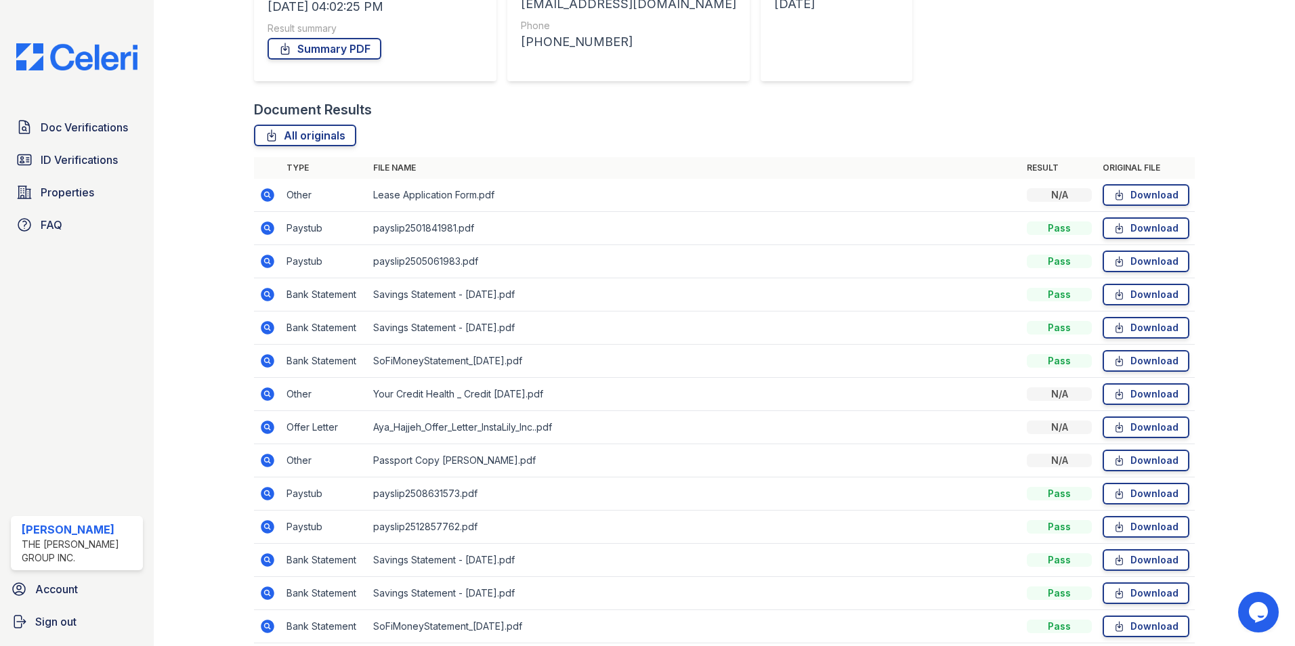
scroll to position [394, 0]
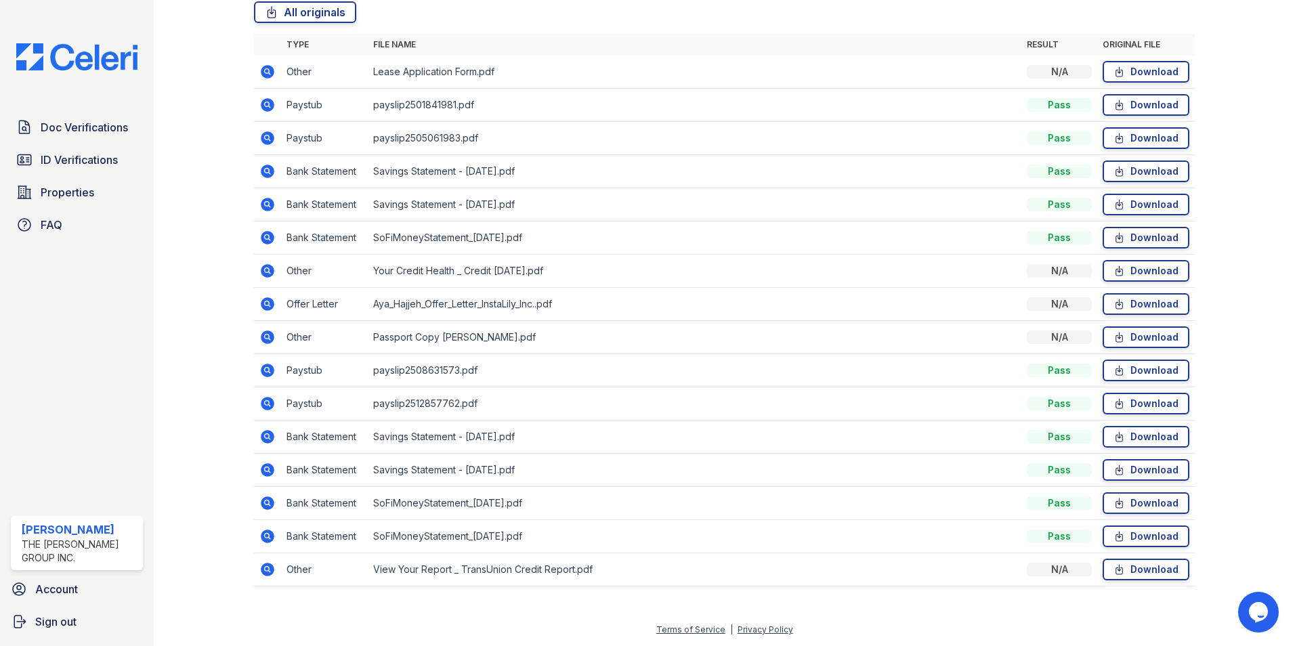
click at [268, 472] on icon at bounding box center [268, 470] width 14 height 14
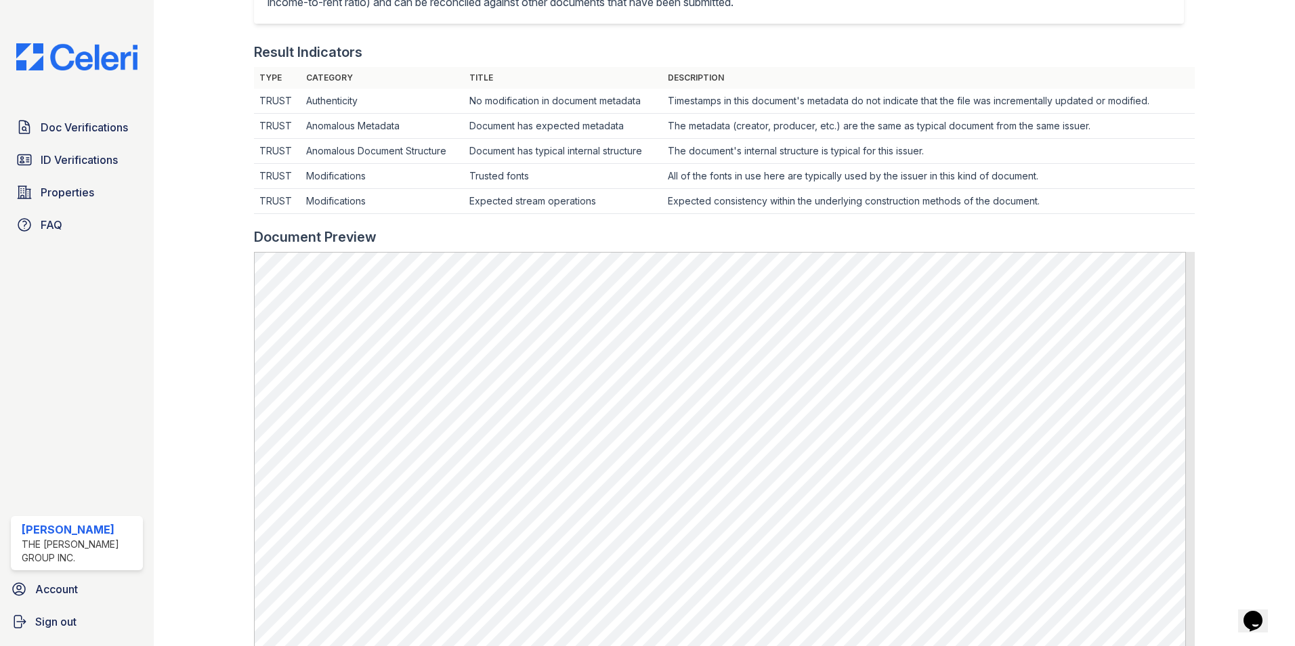
scroll to position [474, 0]
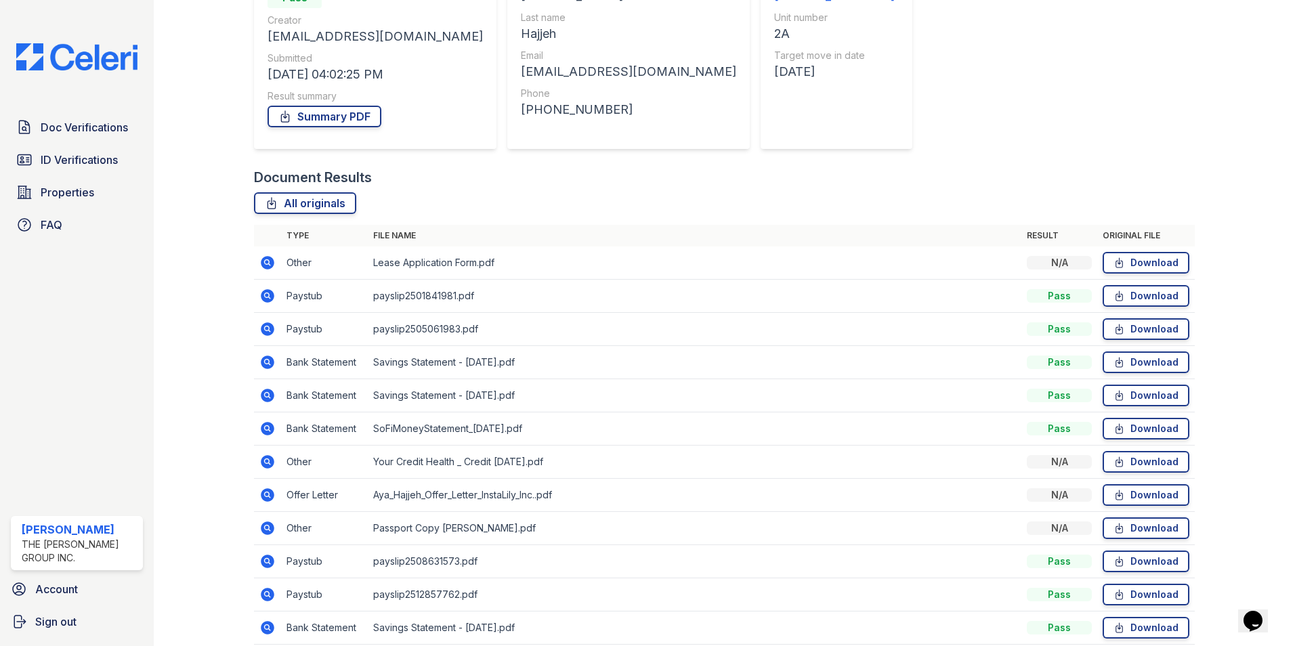
scroll to position [394, 0]
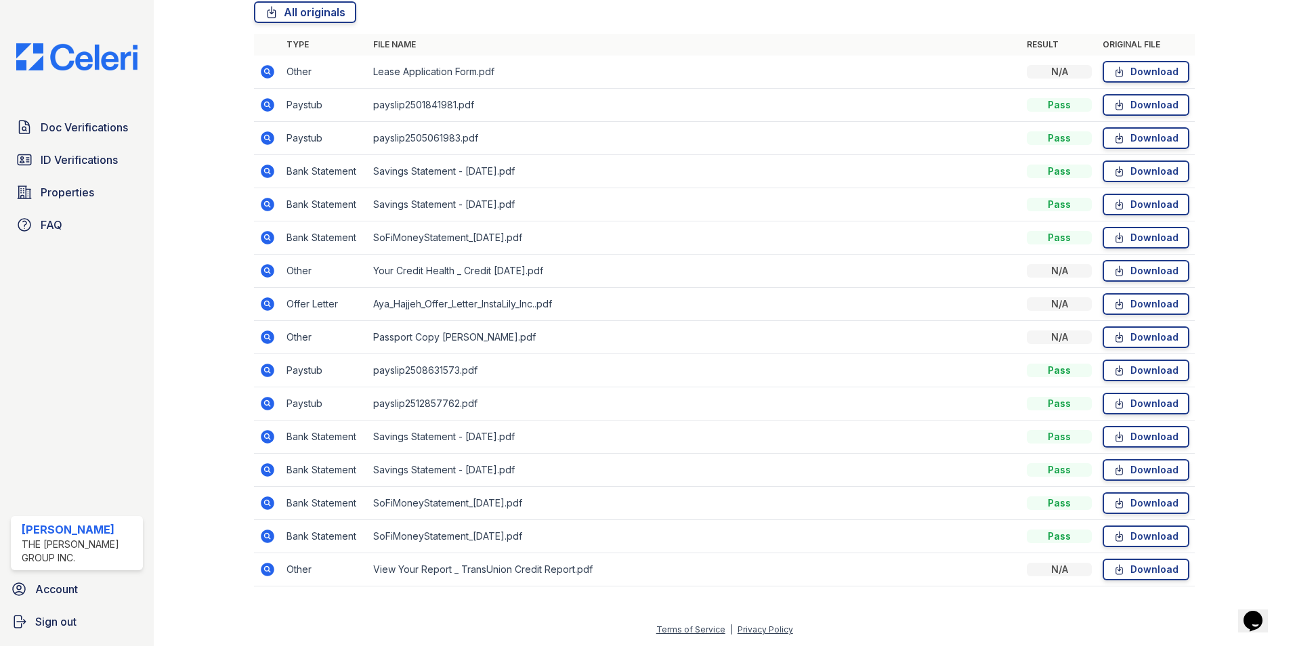
click at [269, 536] on icon at bounding box center [267, 536] width 16 height 16
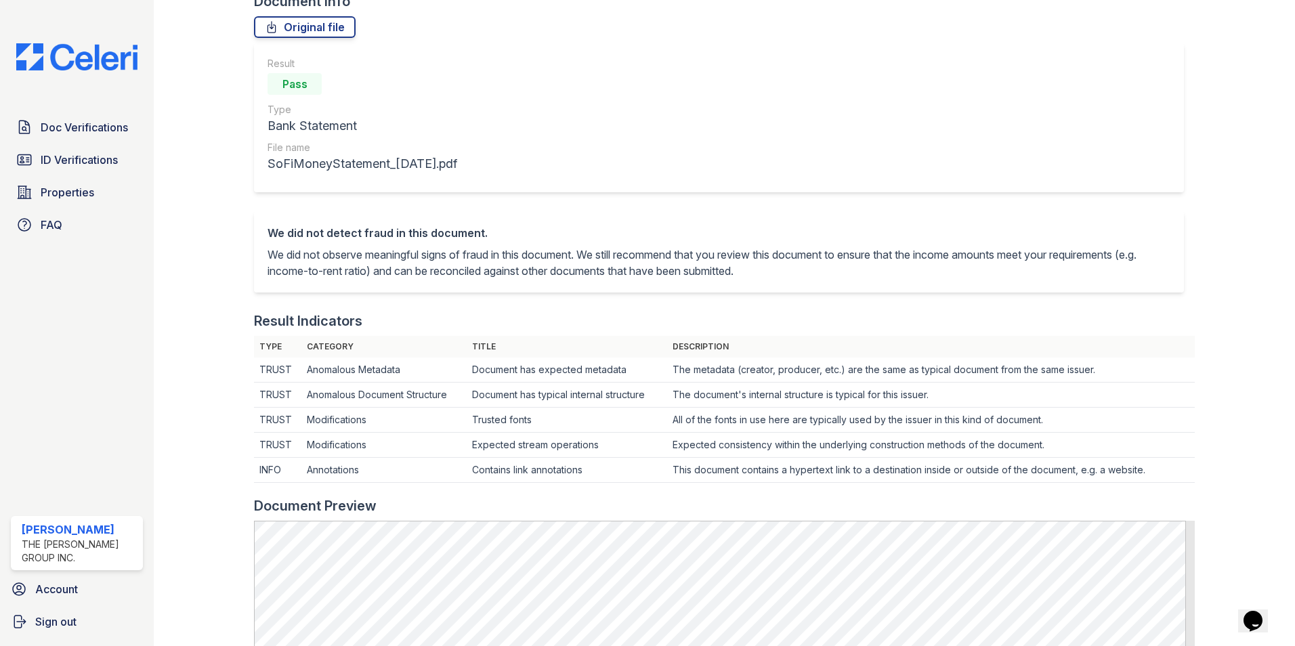
scroll to position [203, 0]
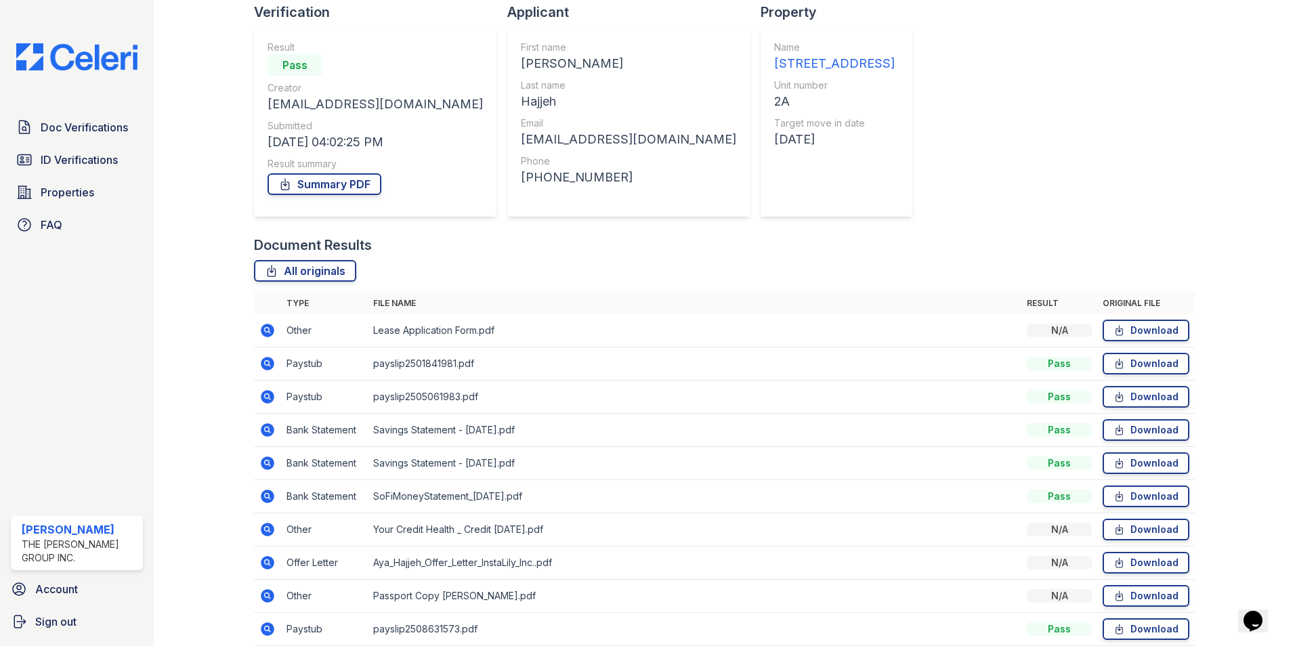
scroll to position [394, 0]
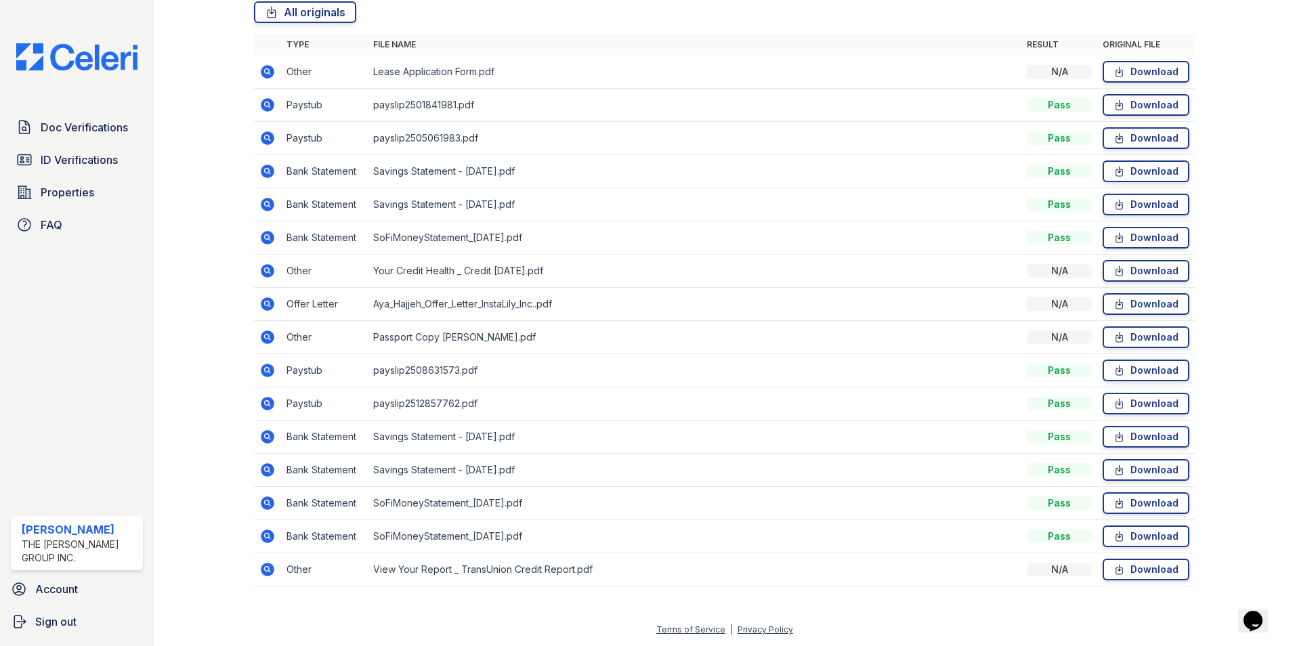
click at [267, 499] on icon at bounding box center [268, 504] width 14 height 14
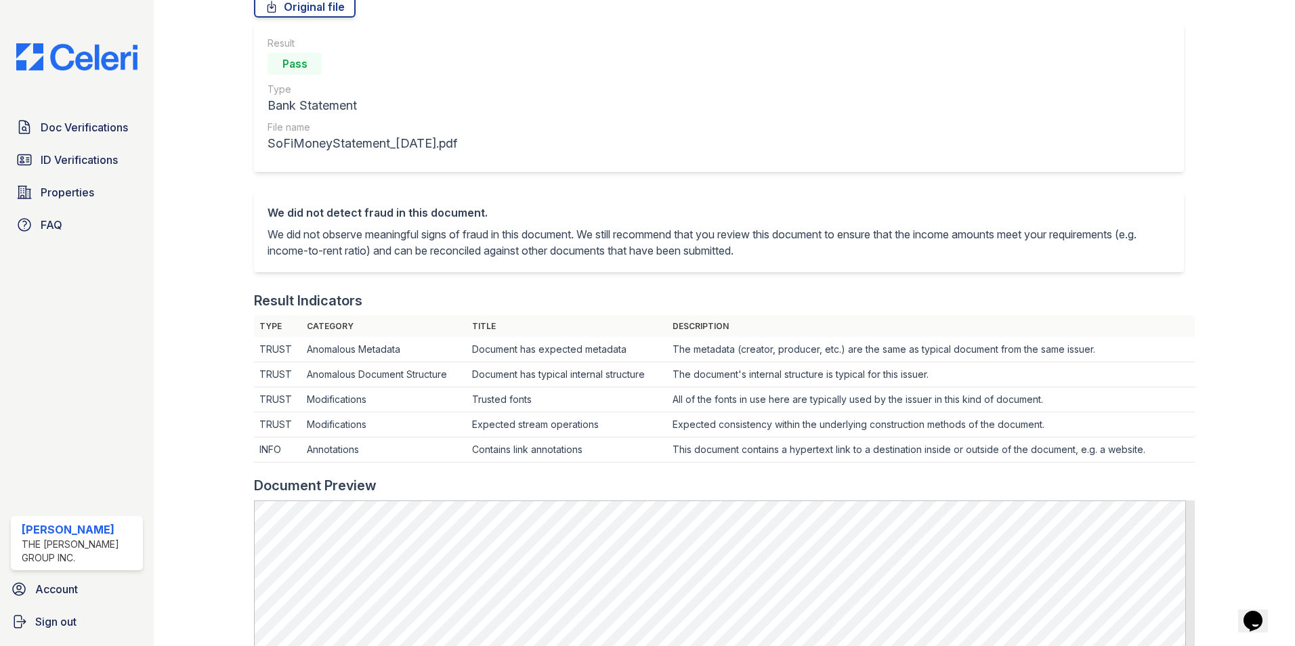
scroll to position [271, 0]
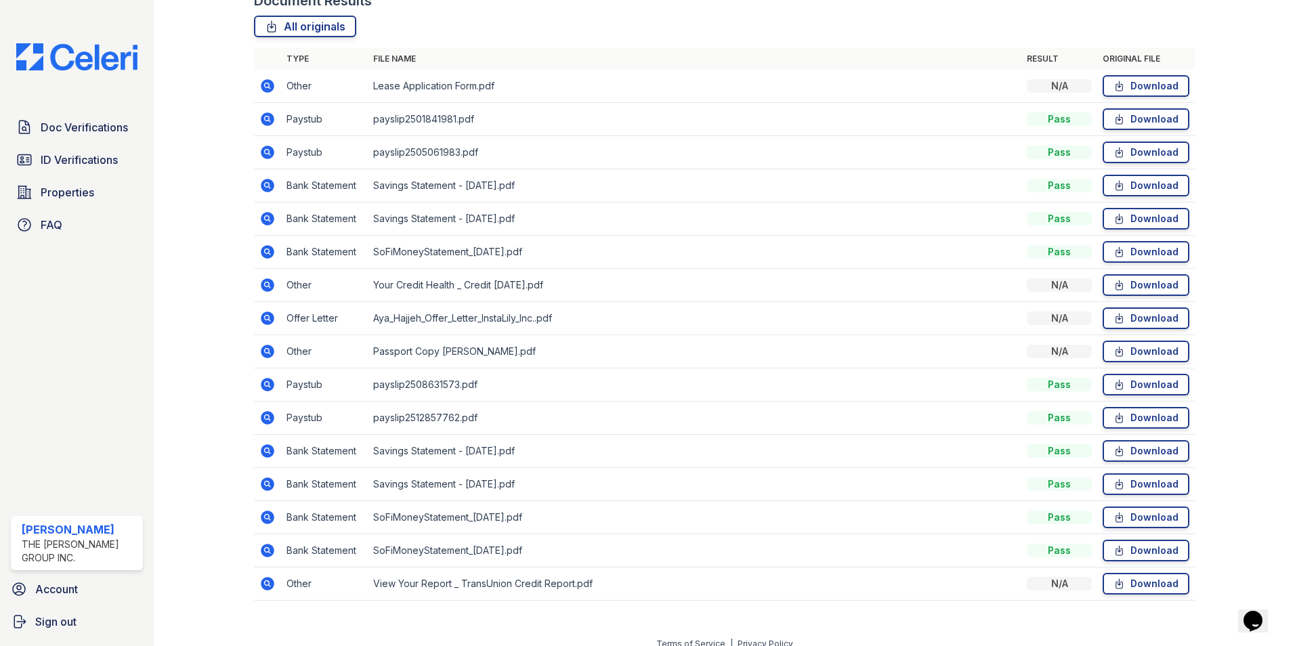
scroll to position [394, 0]
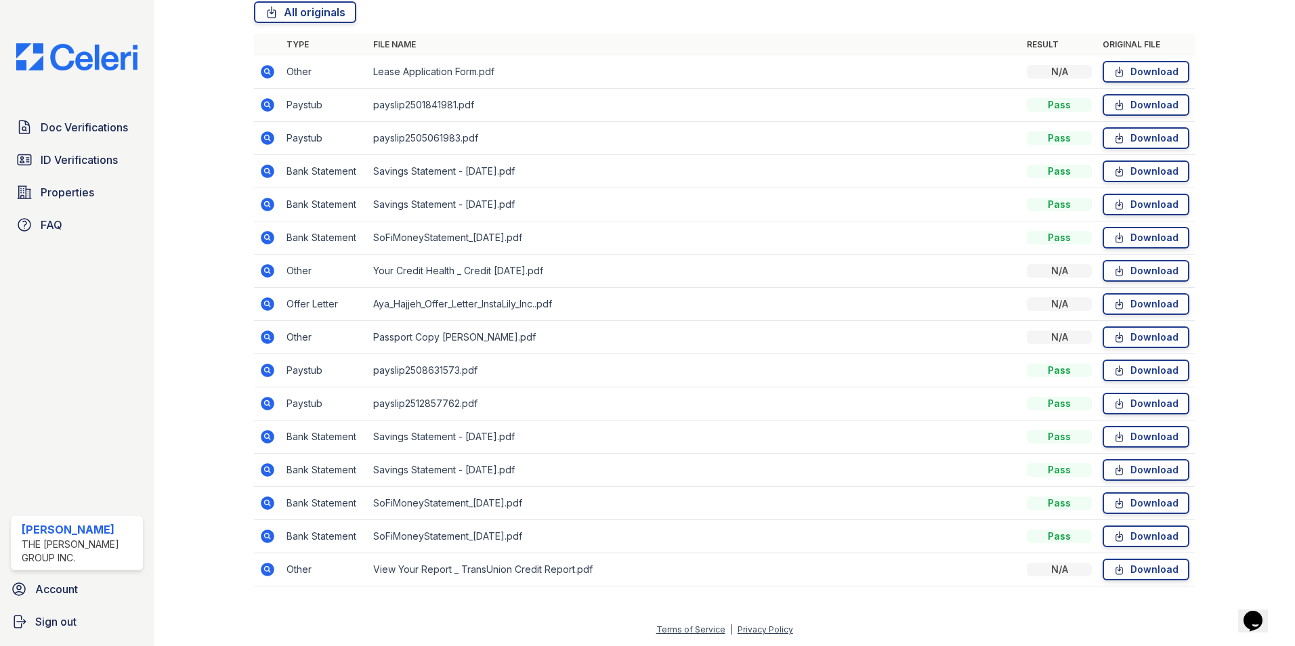
click at [456, 576] on td "View Your Report _ TransUnion Credit Report.pdf" at bounding box center [695, 569] width 654 height 33
click at [272, 570] on icon at bounding box center [268, 570] width 14 height 14
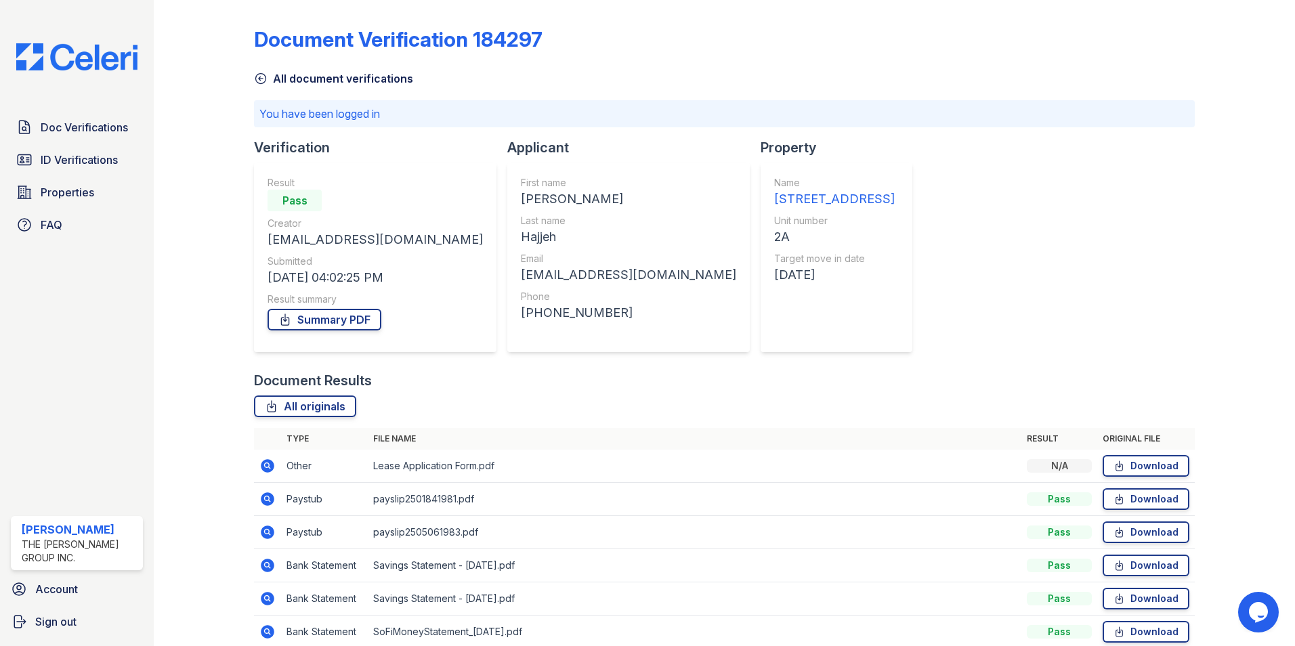
drag, startPoint x: 747, startPoint y: 285, endPoint x: 917, endPoint y: 255, distance: 172.1
click at [917, 255] on div "Document Verification 184297 All document verifications You have been logged in…" at bounding box center [724, 499] width 941 height 989
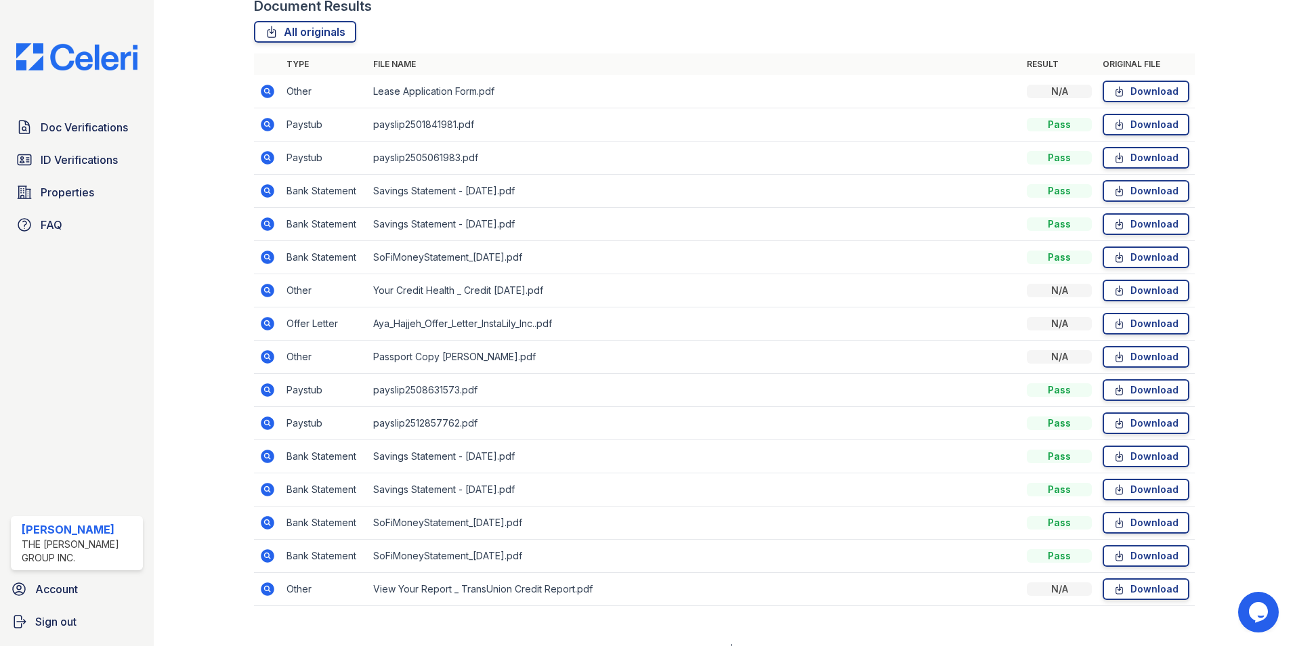
scroll to position [394, 0]
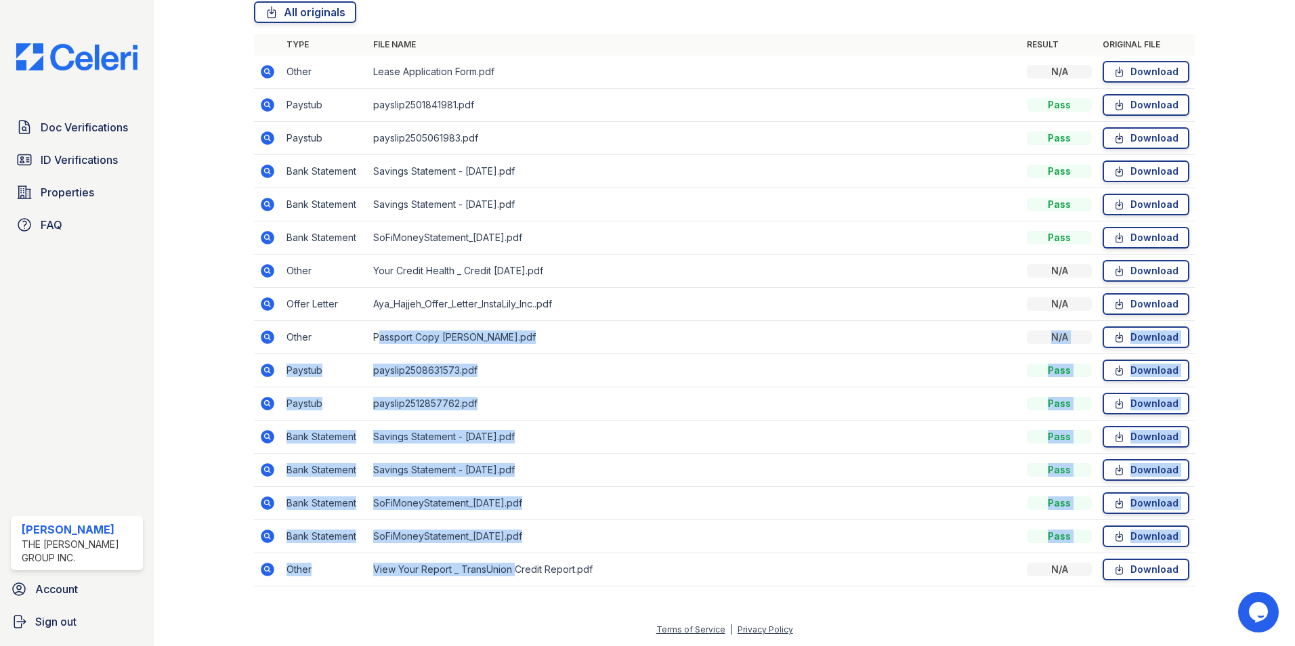
drag, startPoint x: 513, startPoint y: 563, endPoint x: 370, endPoint y: 322, distance: 280.7
click at [370, 322] on tbody "Other Lease Application Form.pdf N/A Download Paystub payslip2501841981.pdf Pas…" at bounding box center [724, 321] width 941 height 531
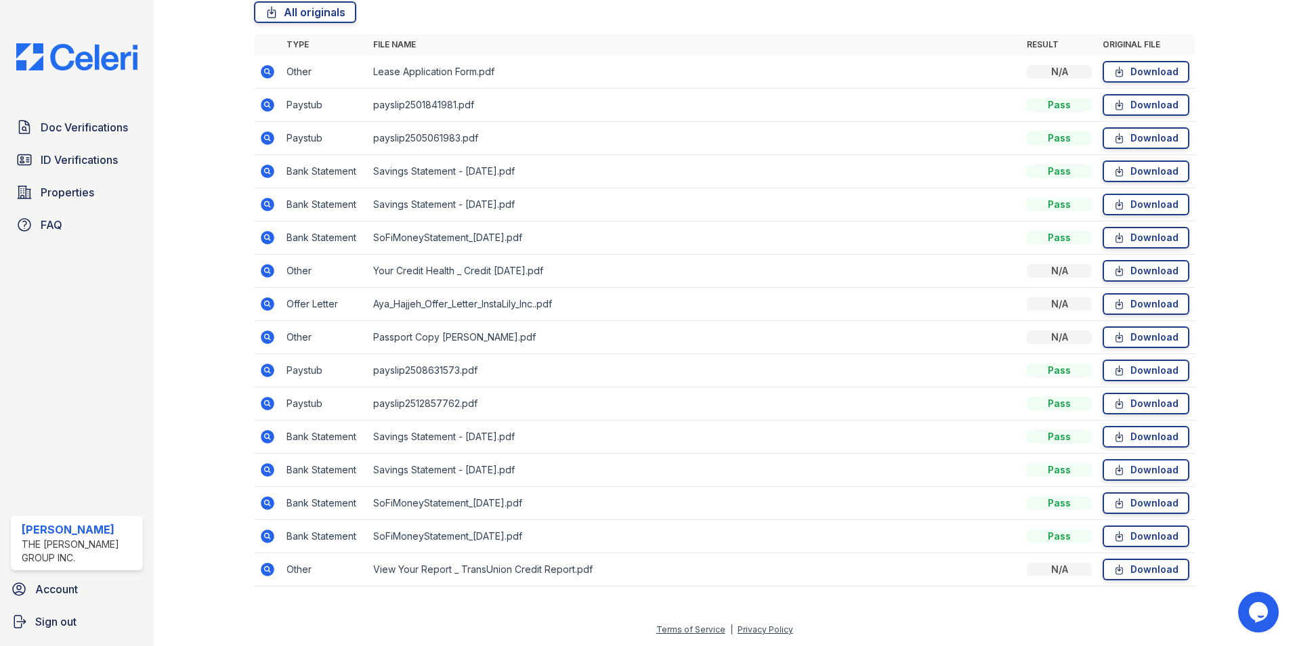
drag, startPoint x: 370, startPoint y: 322, endPoint x: 318, endPoint y: 301, distance: 56.2
click at [318, 301] on td "Offer Letter" at bounding box center [324, 304] width 87 height 33
drag, startPoint x: 416, startPoint y: 241, endPoint x: 551, endPoint y: 228, distance: 135.4
click at [551, 228] on td "SoFiMoneyStatement_[DATE].pdf" at bounding box center [695, 238] width 654 height 33
drag, startPoint x: 551, startPoint y: 228, endPoint x: 582, endPoint y: 422, distance: 196.2
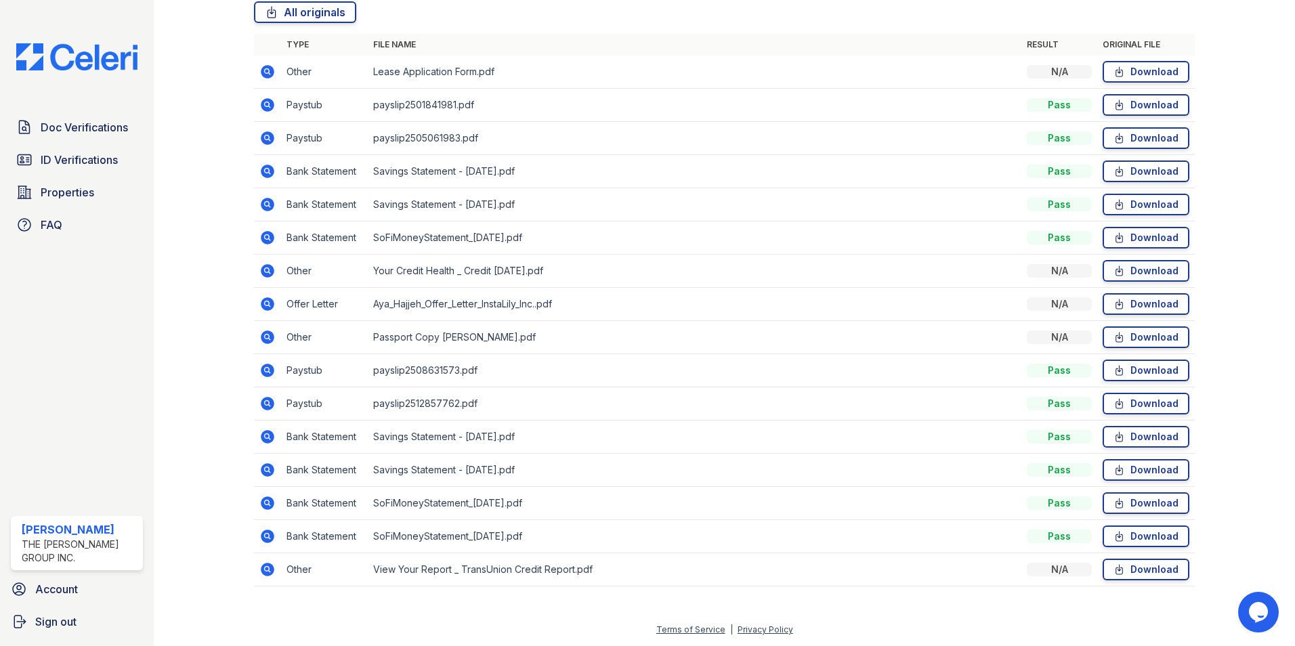
click at [582, 422] on tbody "Other Lease Application Form.pdf N/A Download Paystub payslip2501841981.pdf Pas…" at bounding box center [724, 321] width 941 height 531
click at [404, 411] on td "payslip2512857762.pdf" at bounding box center [695, 403] width 654 height 33
click at [308, 400] on td "Paystub" at bounding box center [324, 403] width 87 height 33
click at [268, 406] on icon at bounding box center [268, 404] width 14 height 14
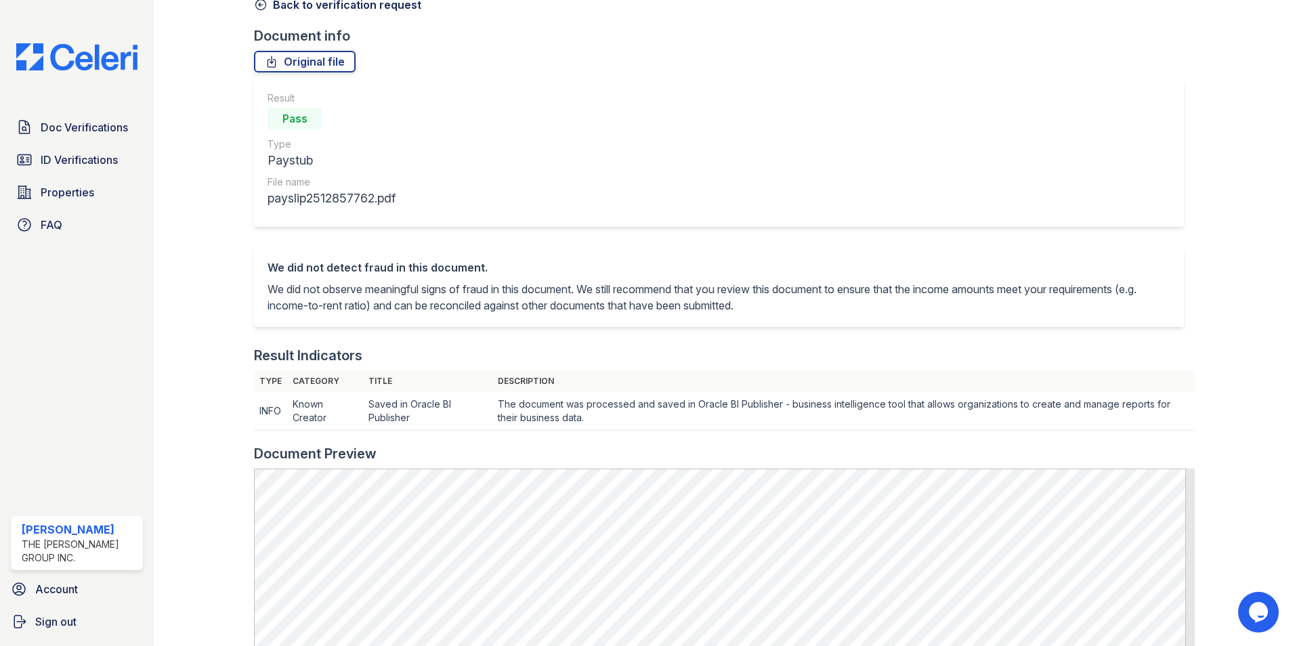
scroll to position [203, 0]
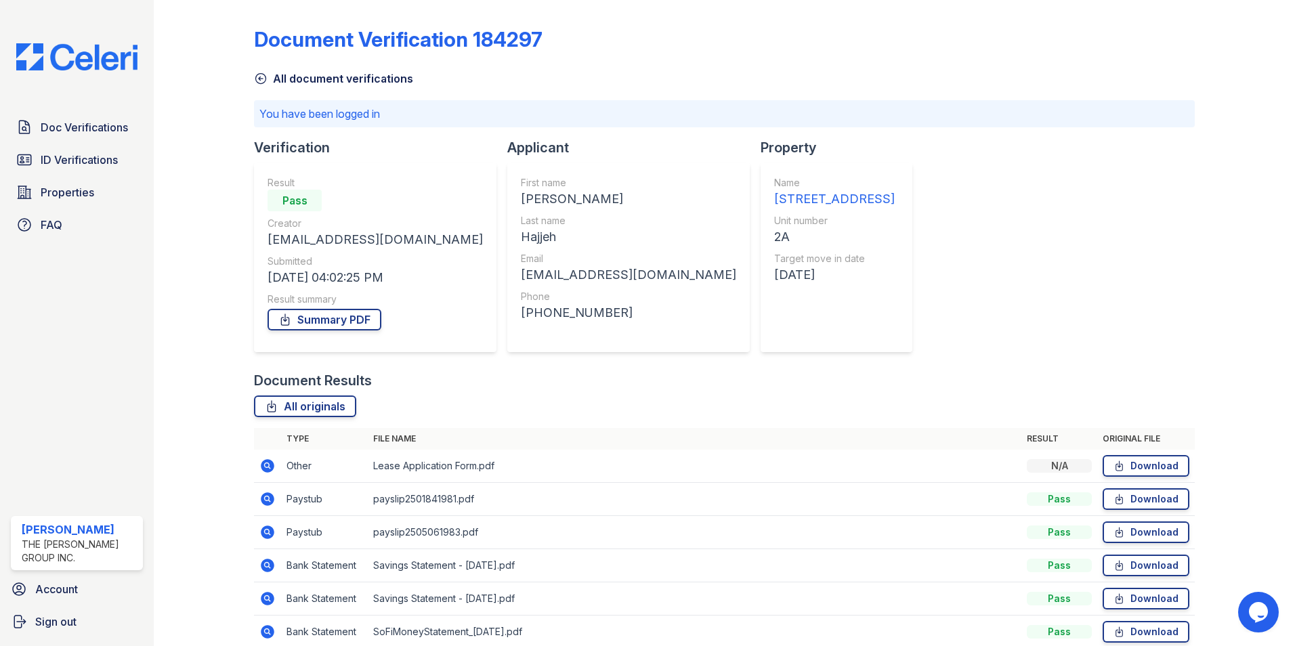
scroll to position [135, 0]
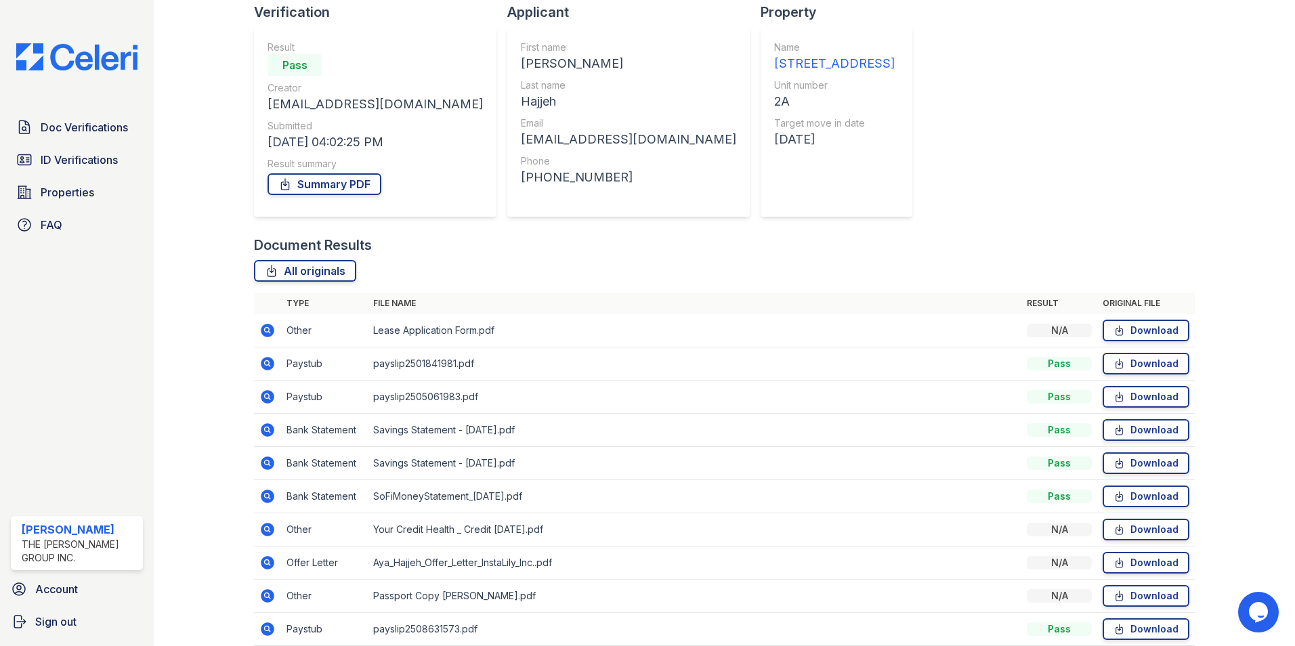
click at [264, 369] on icon at bounding box center [268, 364] width 14 height 14
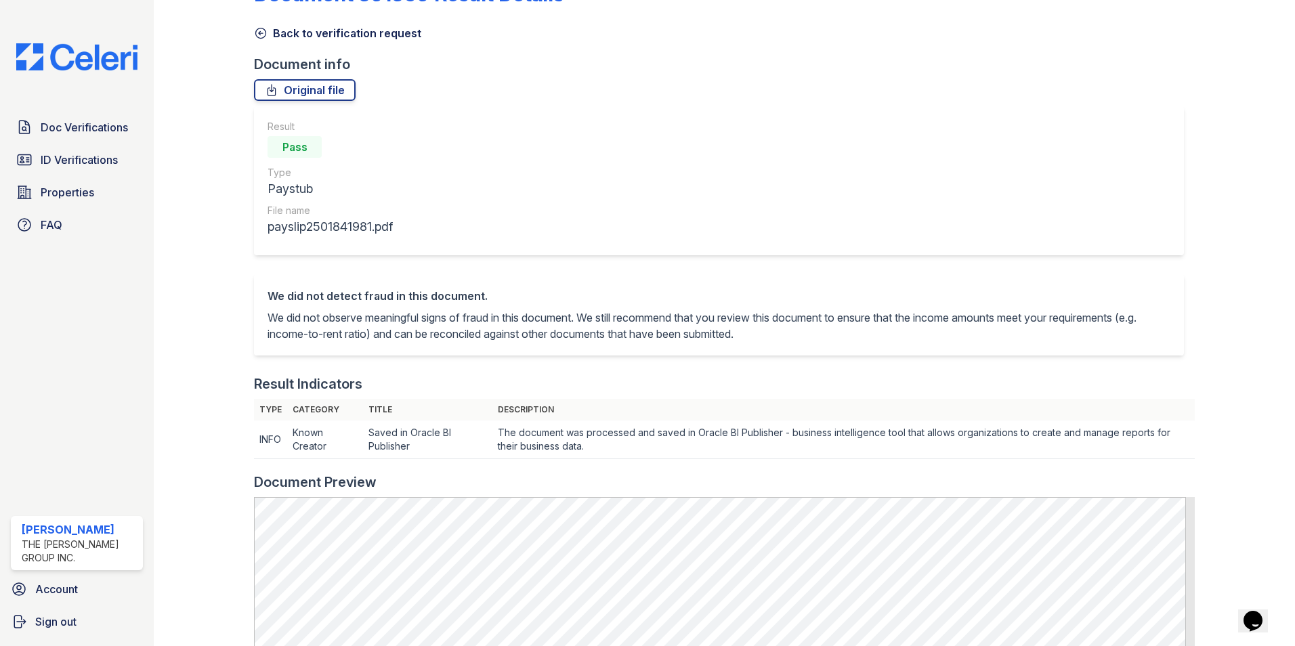
scroll to position [68, 0]
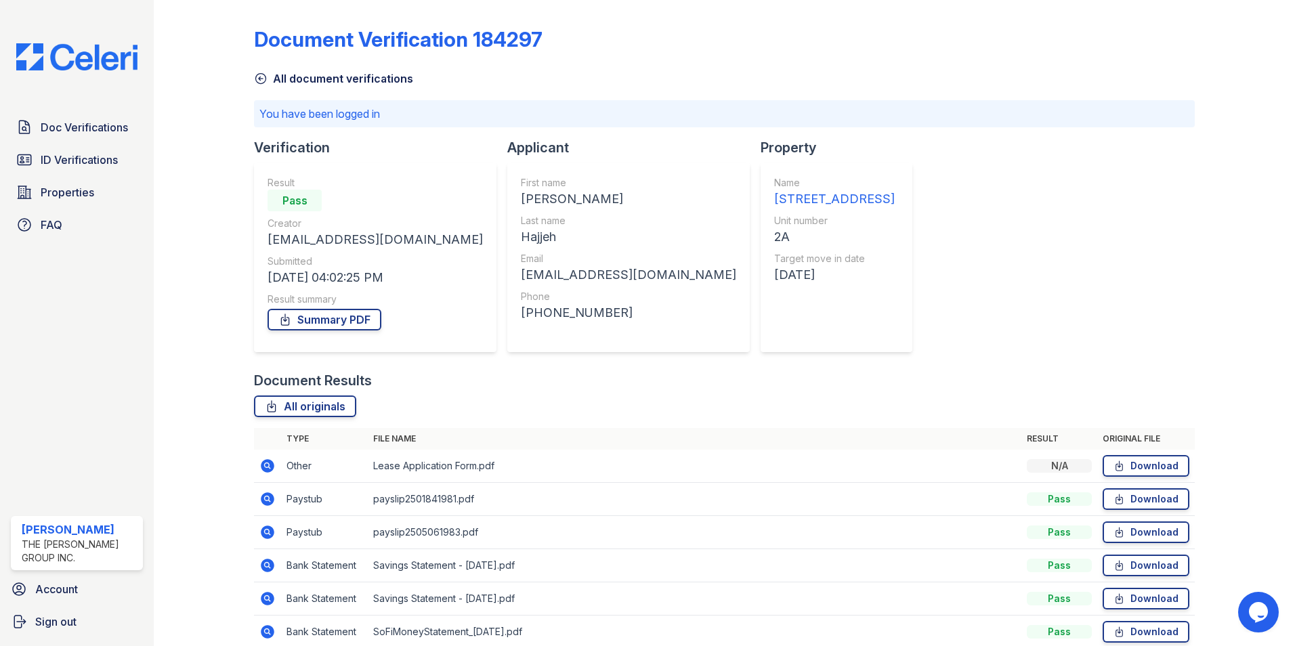
click at [268, 531] on icon at bounding box center [267, 532] width 16 height 16
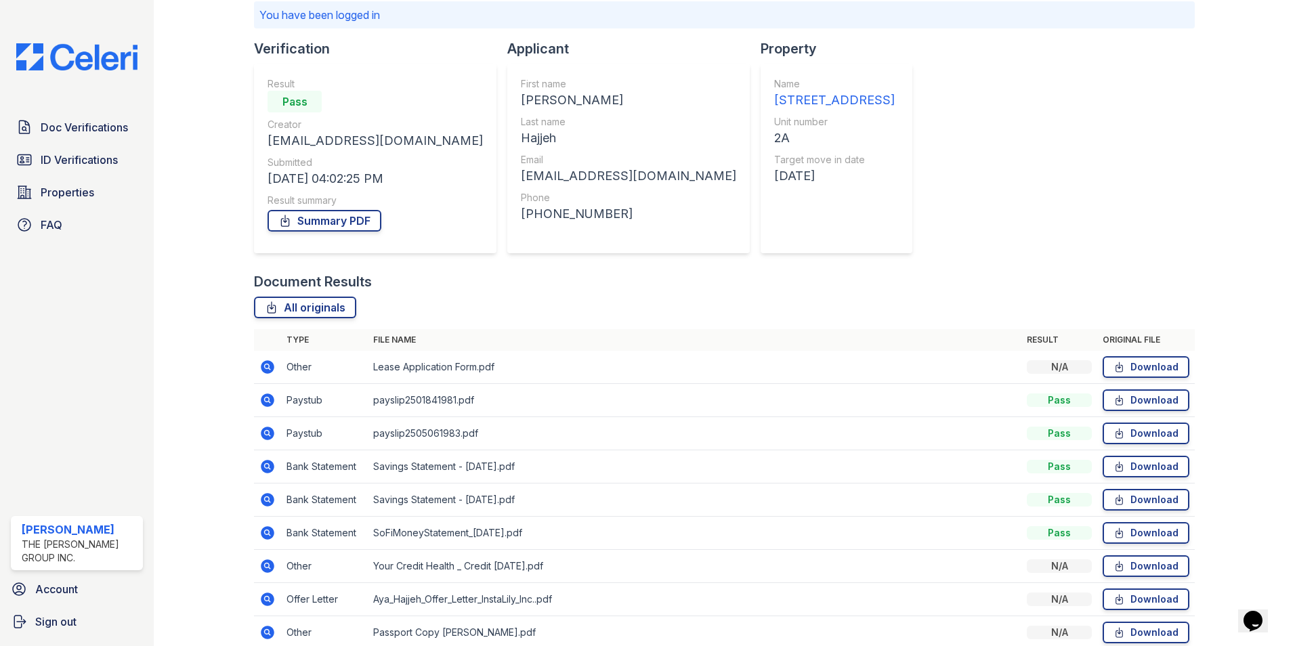
scroll to position [203, 0]
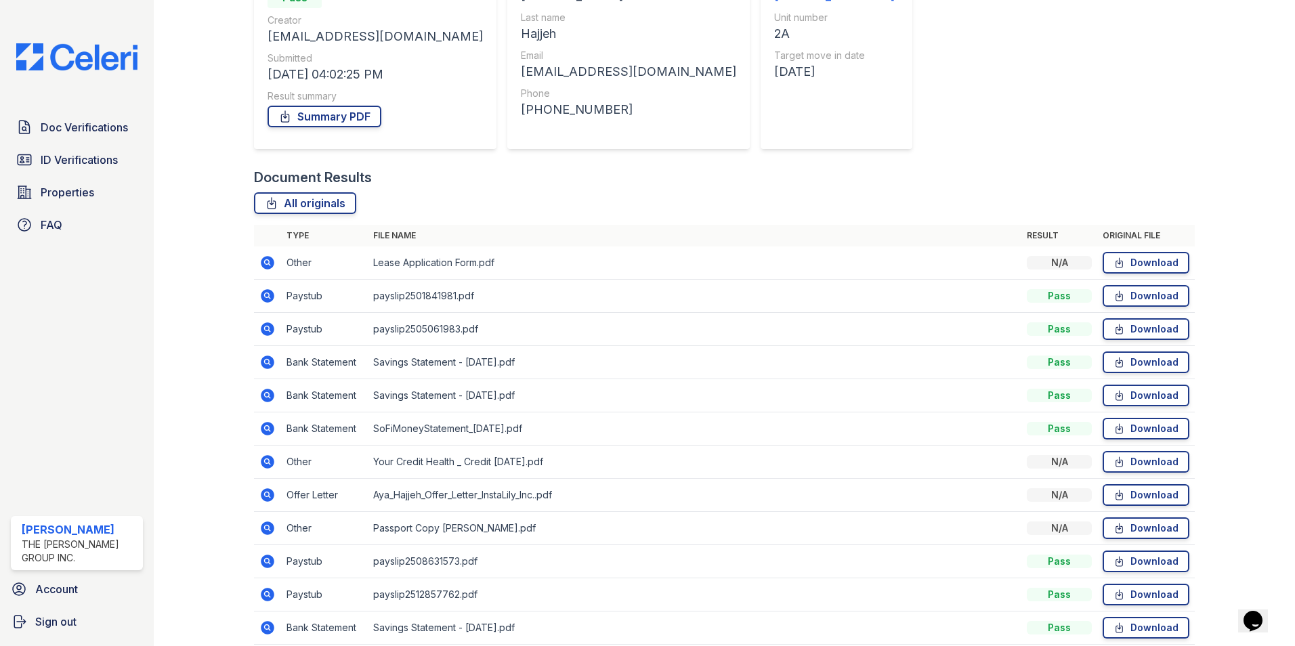
click at [266, 560] on icon at bounding box center [266, 560] width 3 height 3
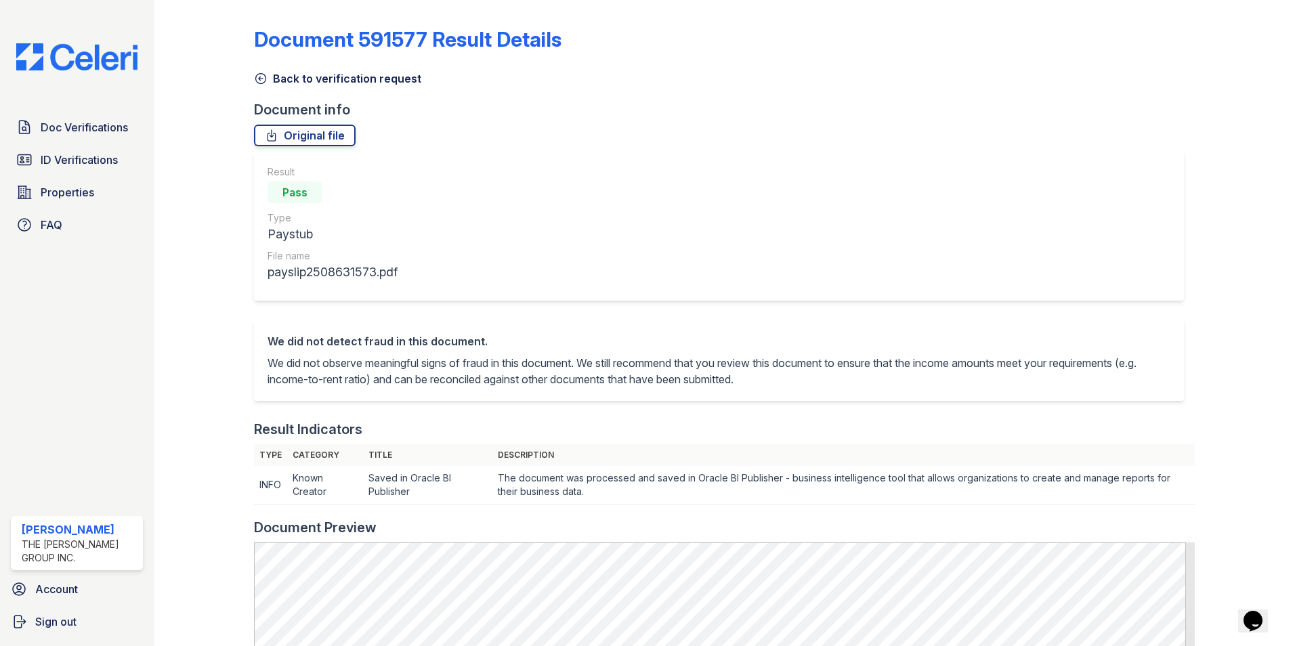
scroll to position [203, 0]
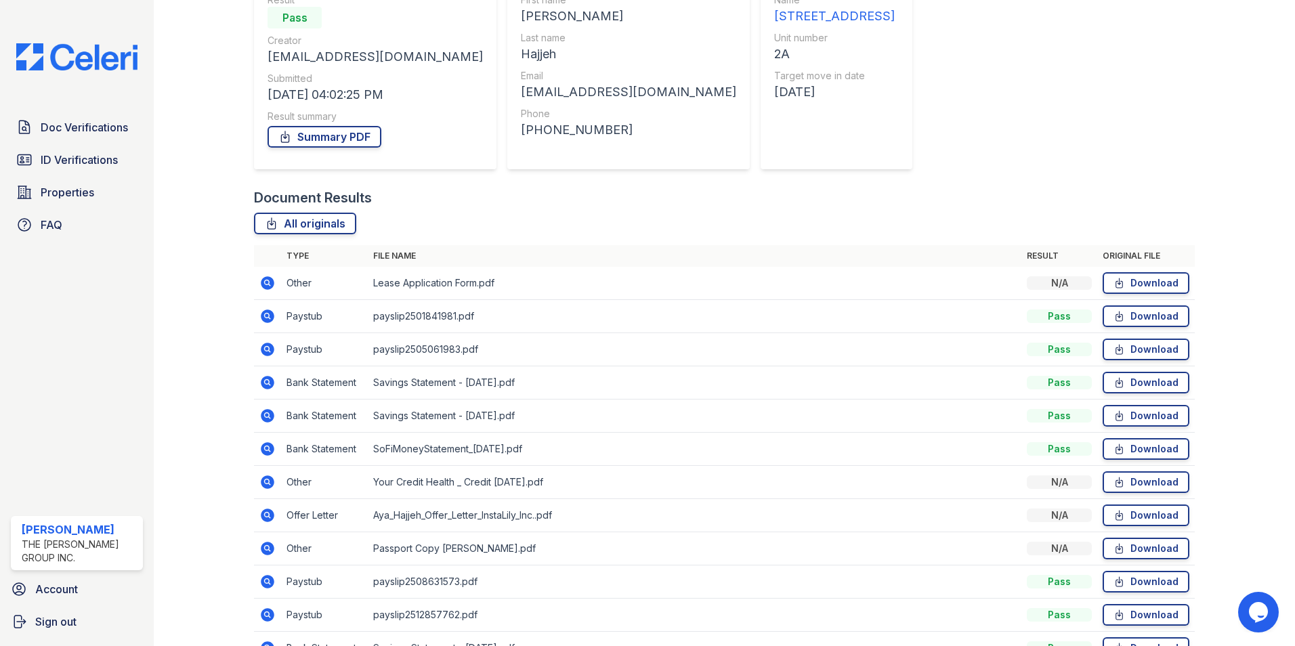
scroll to position [203, 0]
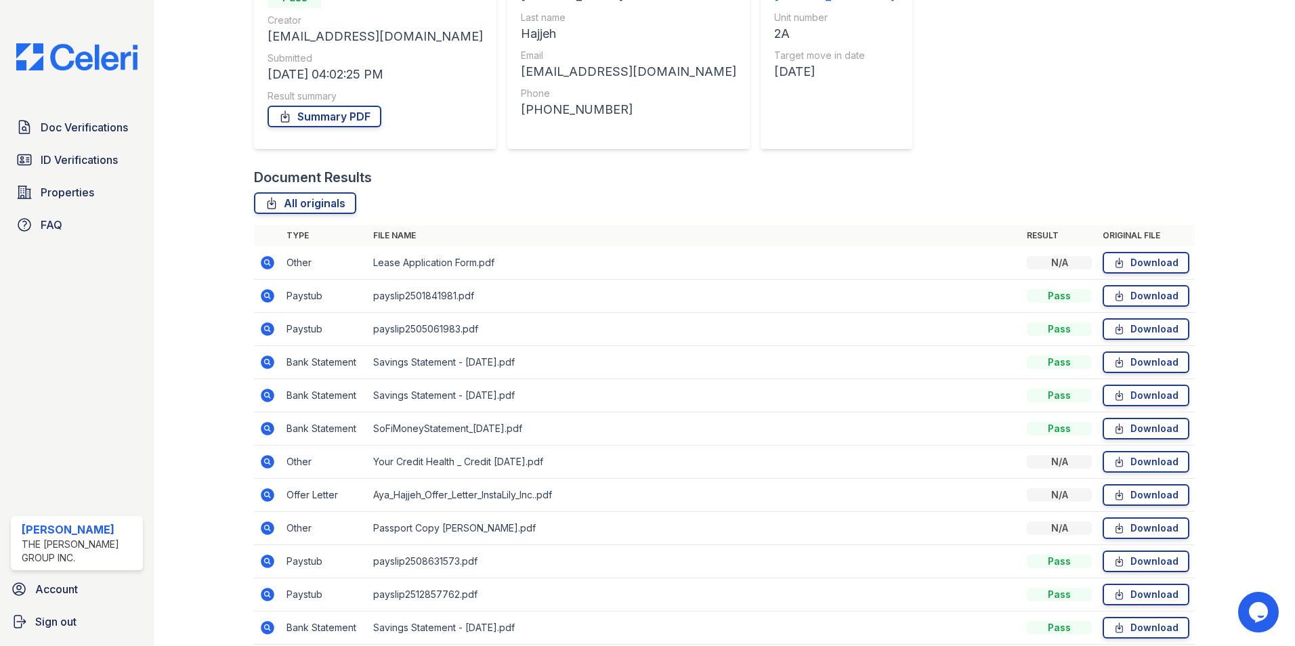
click at [268, 558] on icon at bounding box center [268, 562] width 14 height 14
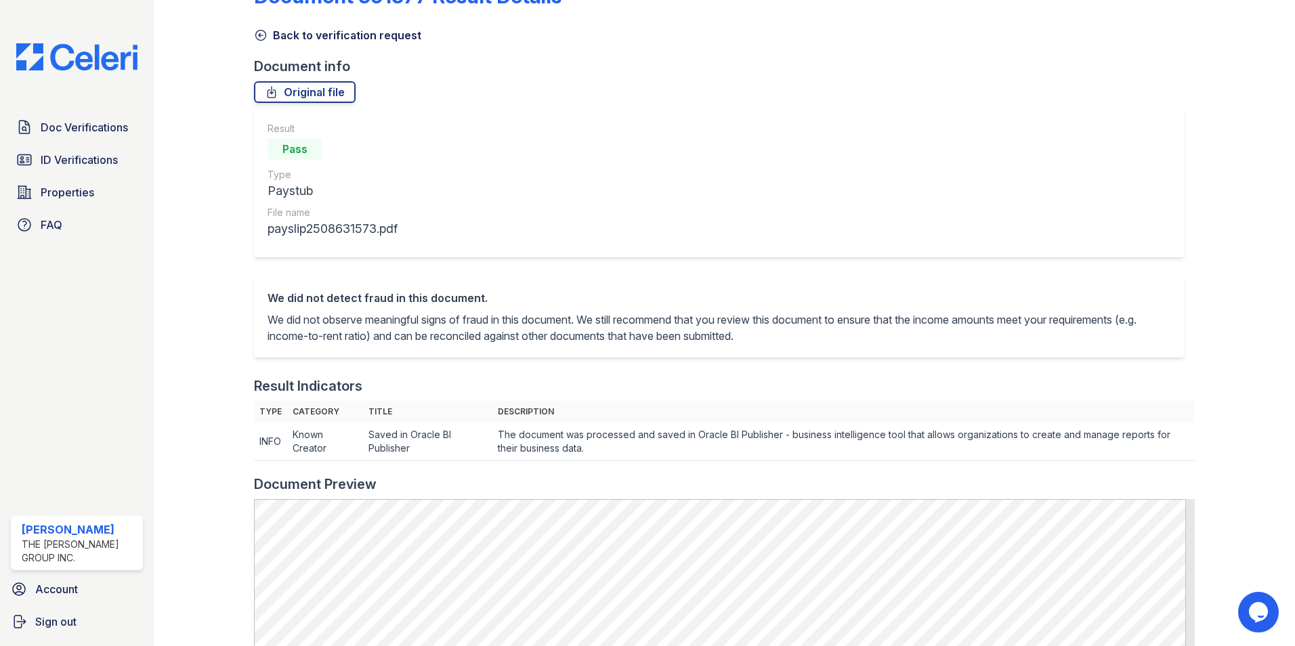
scroll to position [68, 0]
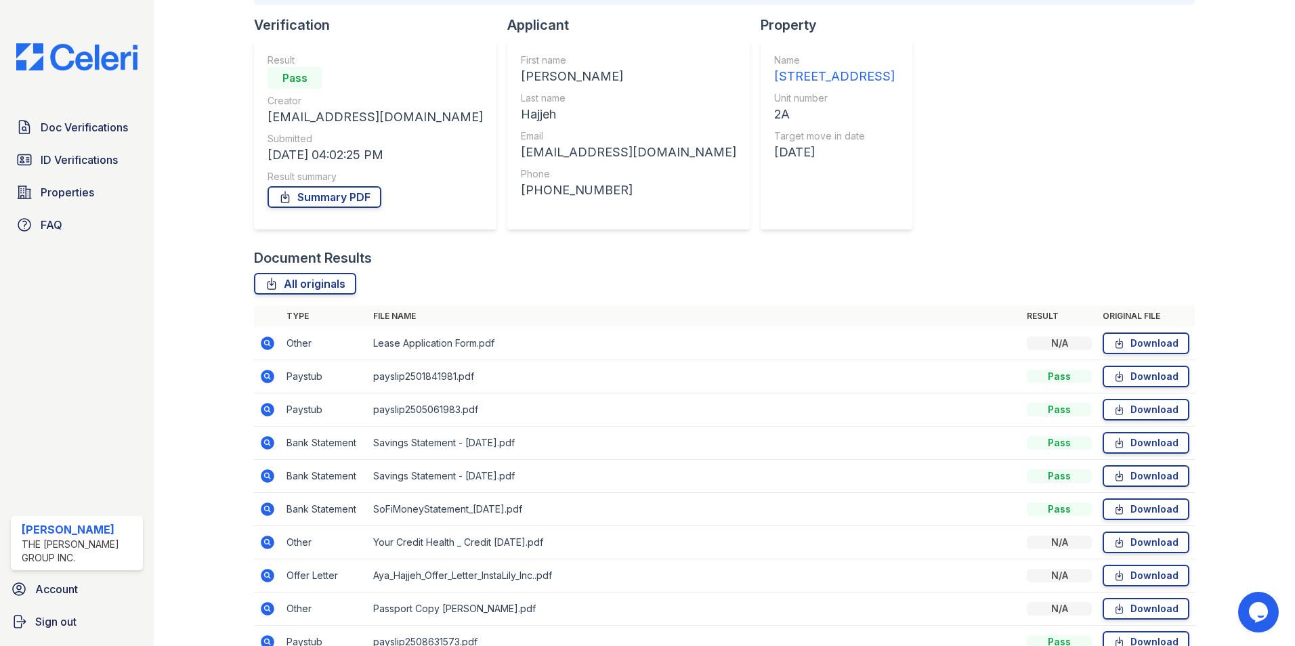
scroll to position [271, 0]
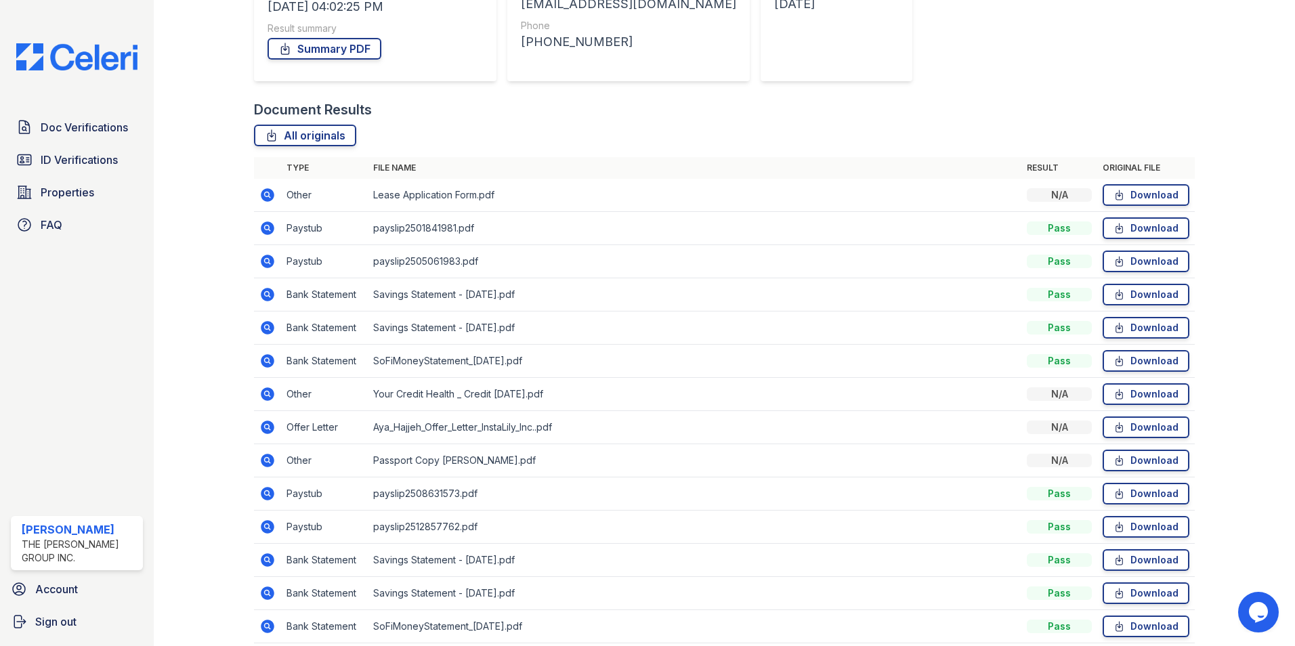
click at [268, 528] on icon at bounding box center [267, 527] width 16 height 16
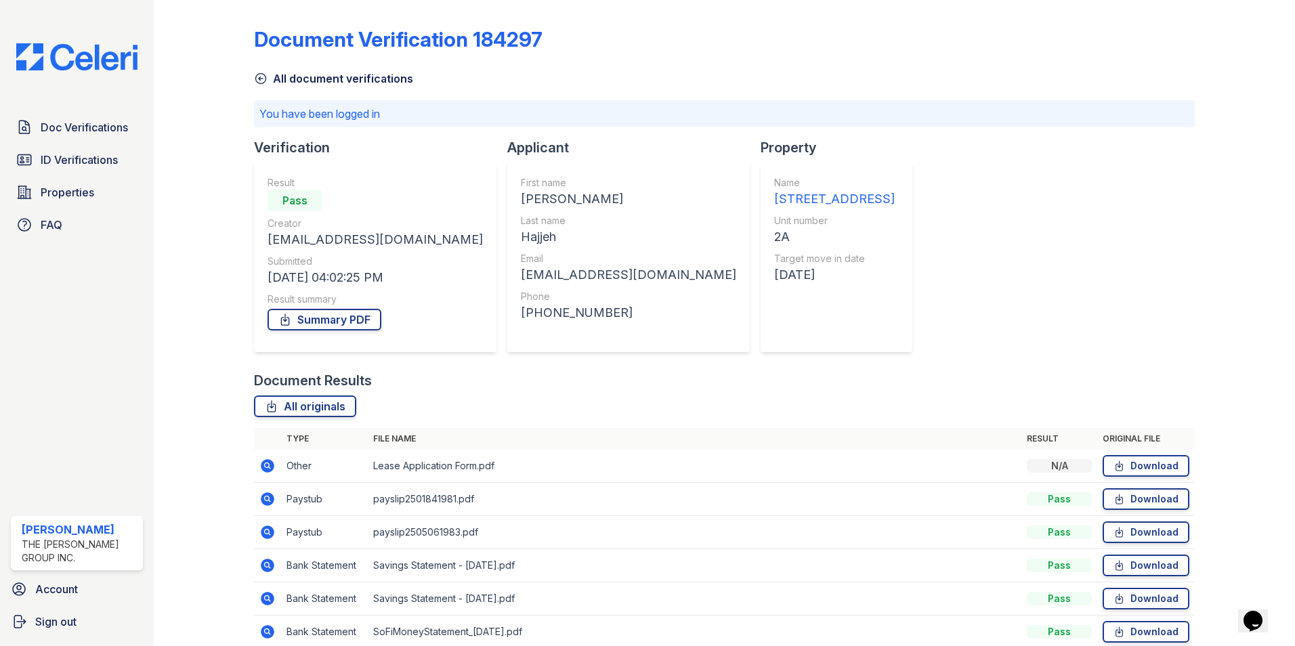
click at [266, 500] on icon at bounding box center [266, 498] width 3 height 3
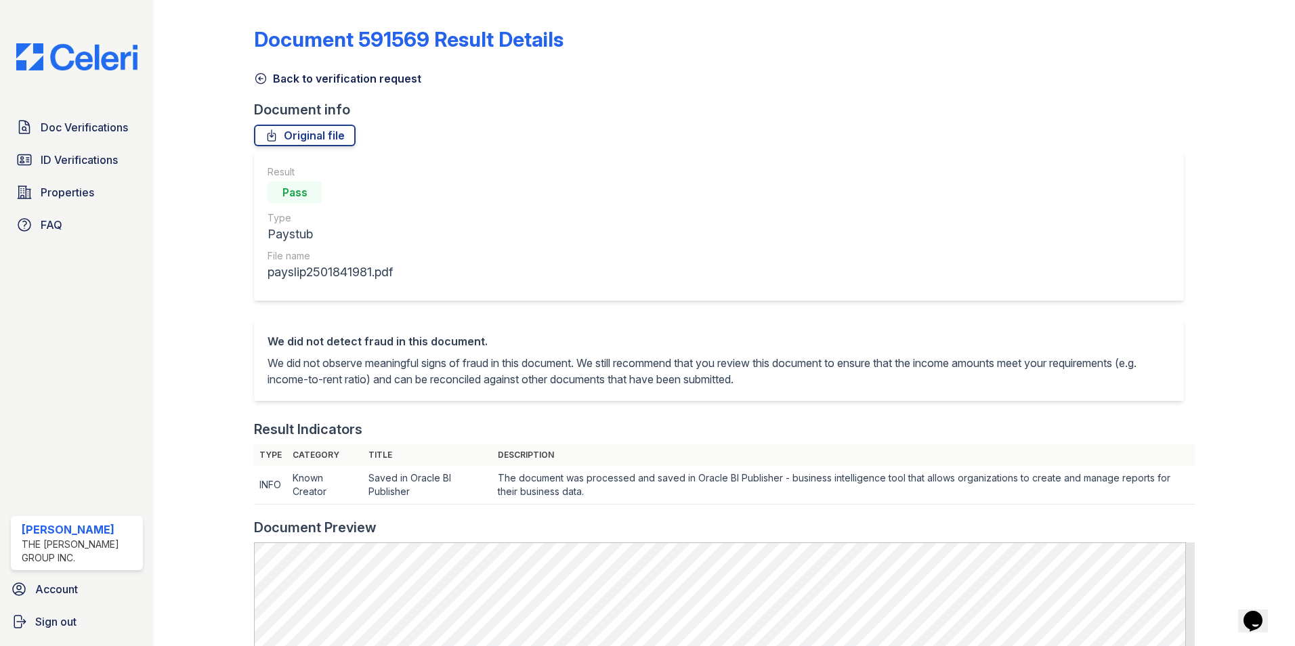
scroll to position [68, 0]
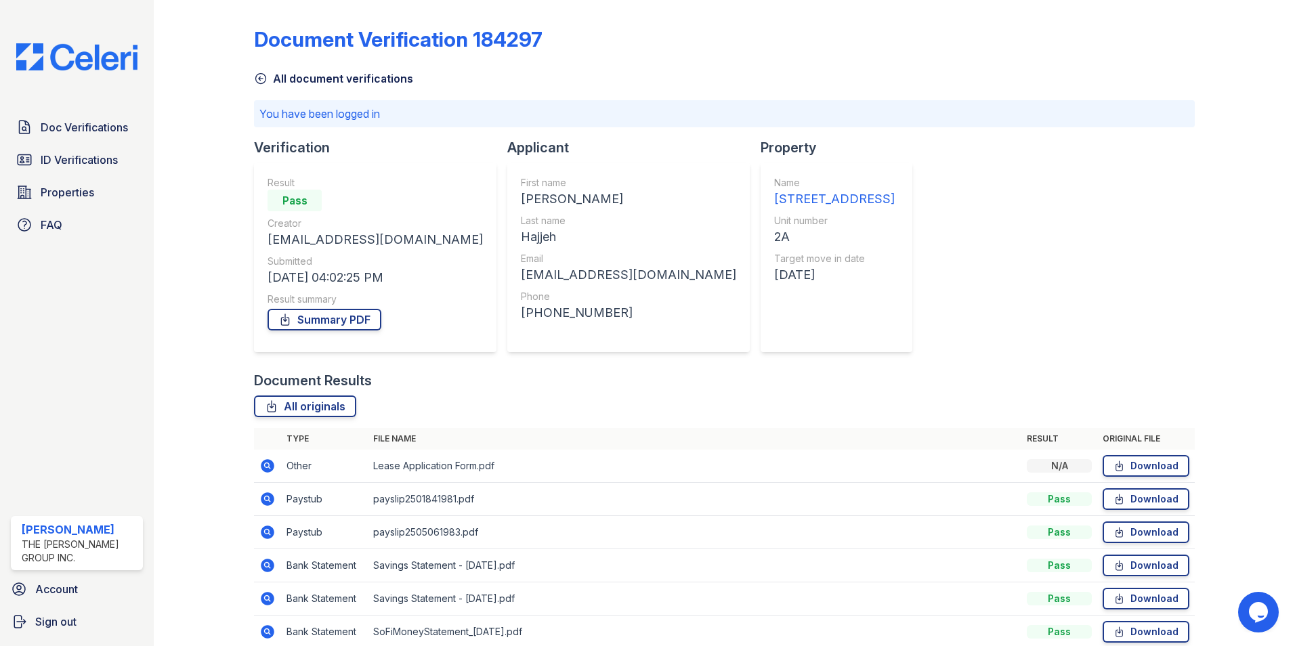
click at [270, 526] on icon at bounding box center [267, 532] width 16 height 16
